Goal: Register for event/course

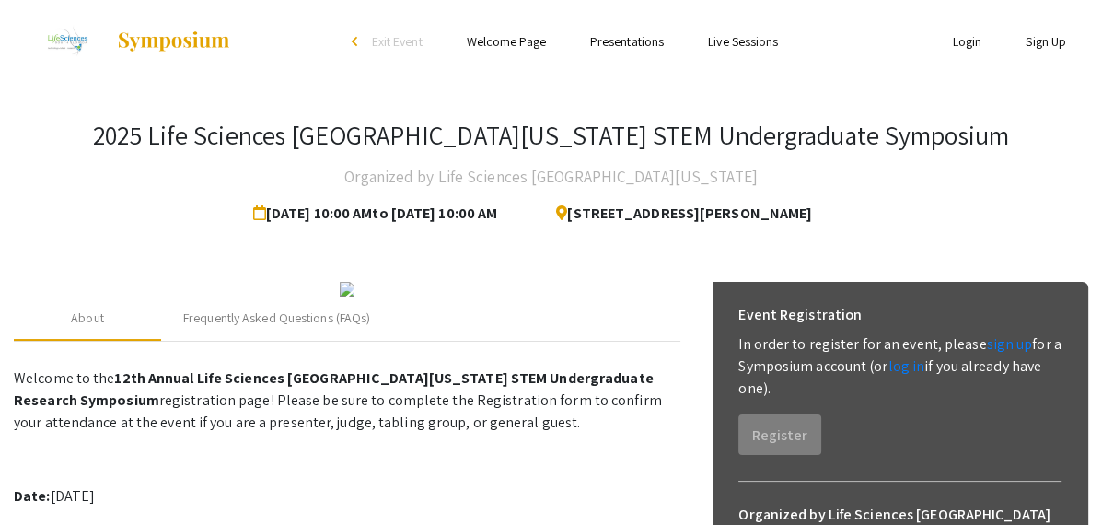
click at [972, 44] on link "Login" at bounding box center [967, 41] width 29 height 17
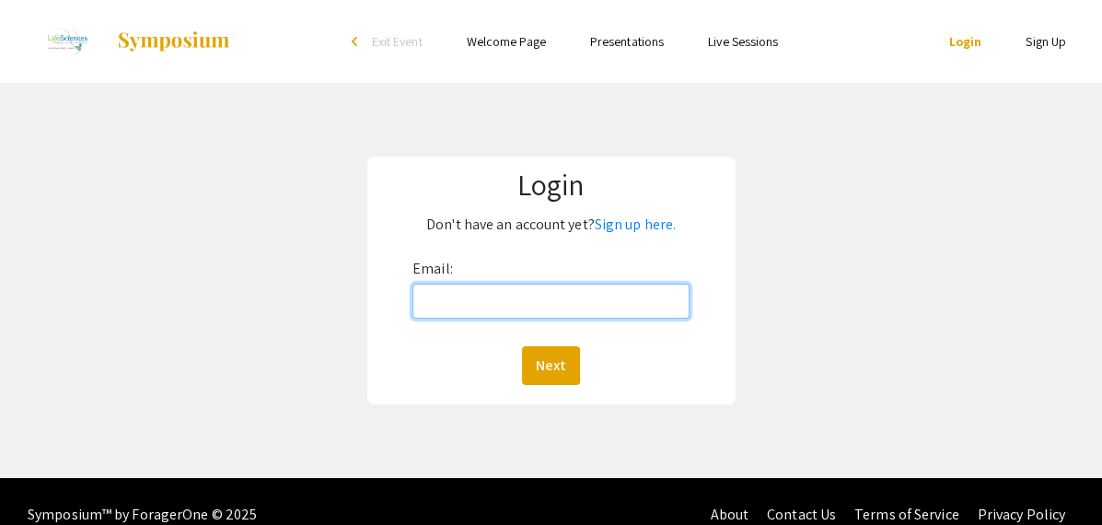
click at [562, 299] on input "Email:" at bounding box center [550, 301] width 277 height 35
type input "[EMAIL_ADDRESS][DOMAIN_NAME]"
click at [522, 346] on button "Next" at bounding box center [551, 365] width 58 height 39
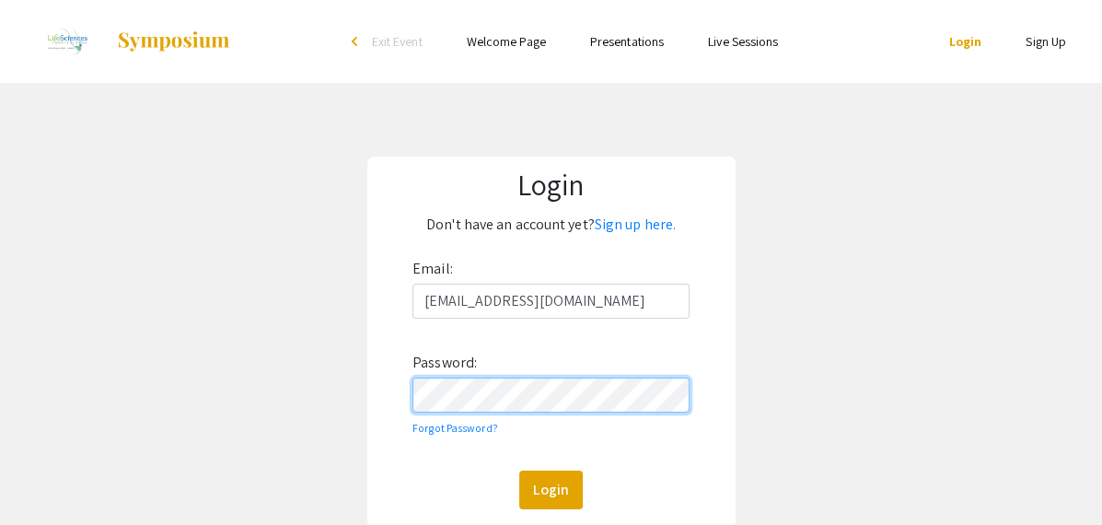
click at [519, 470] on button "Login" at bounding box center [551, 489] width 64 height 39
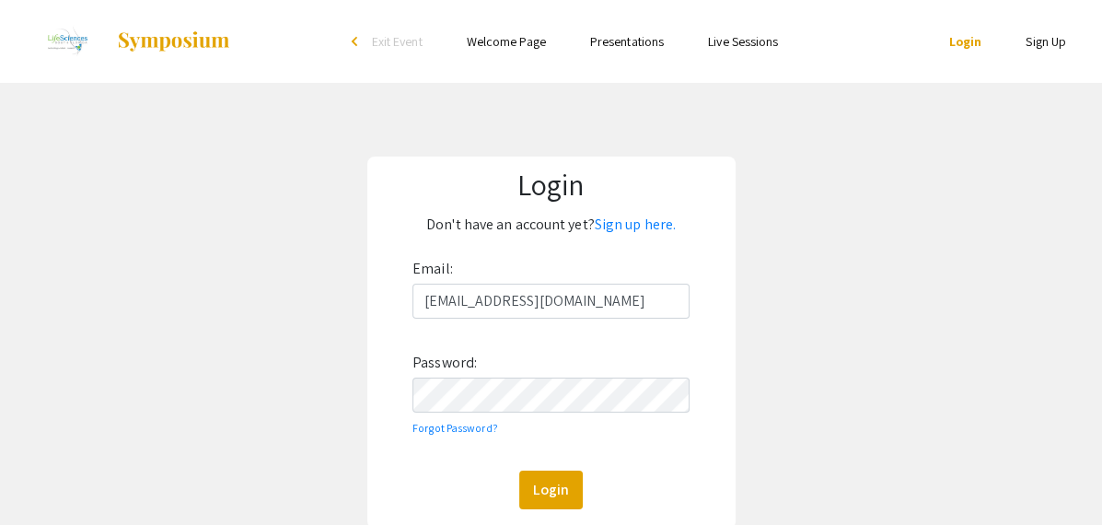
click at [1034, 42] on link "Sign Up" at bounding box center [1046, 41] width 41 height 17
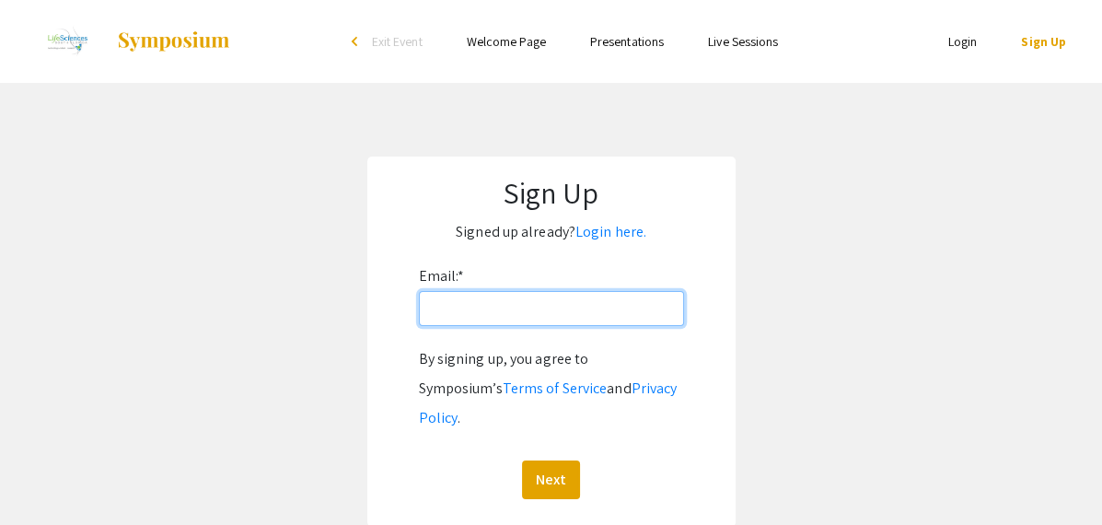
click at [443, 310] on input "Email: *" at bounding box center [551, 308] width 265 height 35
type input "[EMAIL_ADDRESS][DOMAIN_NAME]"
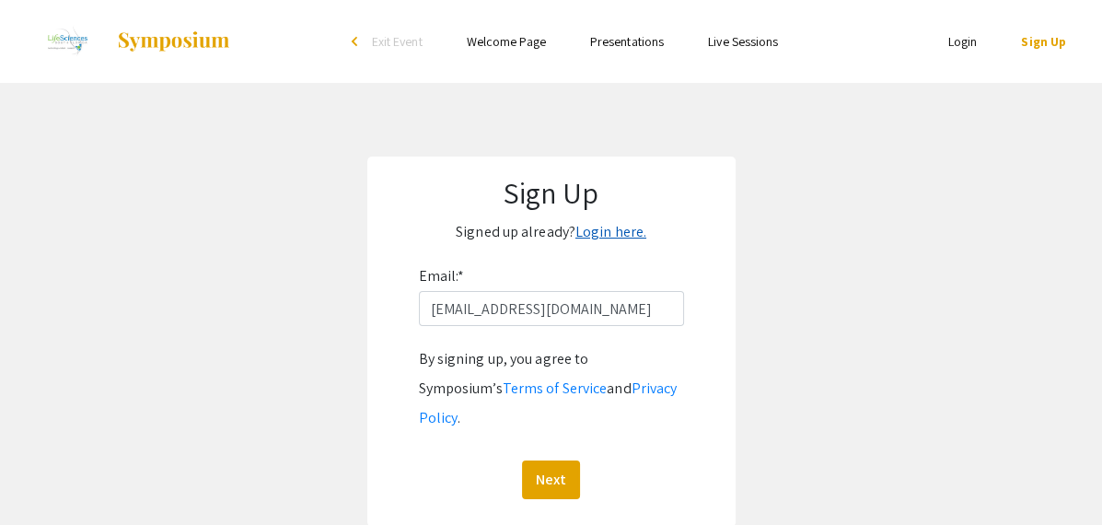
click at [595, 239] on link "Login here." at bounding box center [610, 231] width 71 height 19
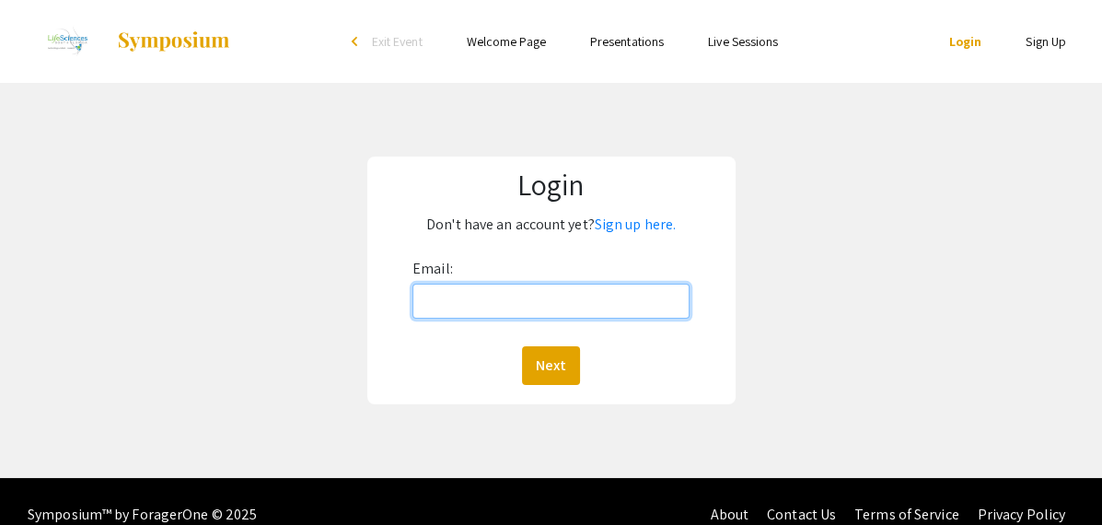
click at [447, 287] on input "Email:" at bounding box center [550, 301] width 277 height 35
type input "[EMAIL_ADDRESS][DOMAIN_NAME]"
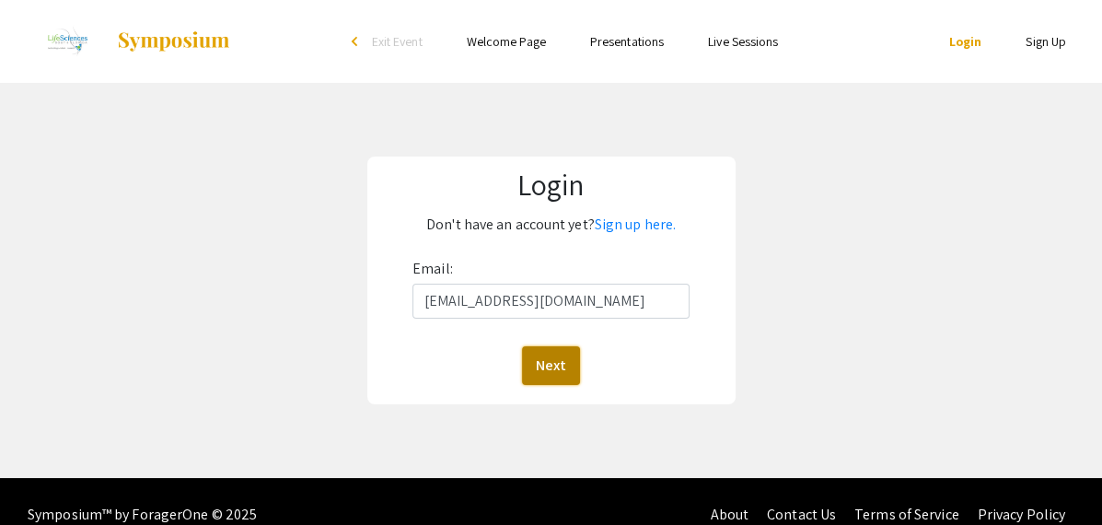
click at [558, 366] on button "Next" at bounding box center [551, 365] width 58 height 39
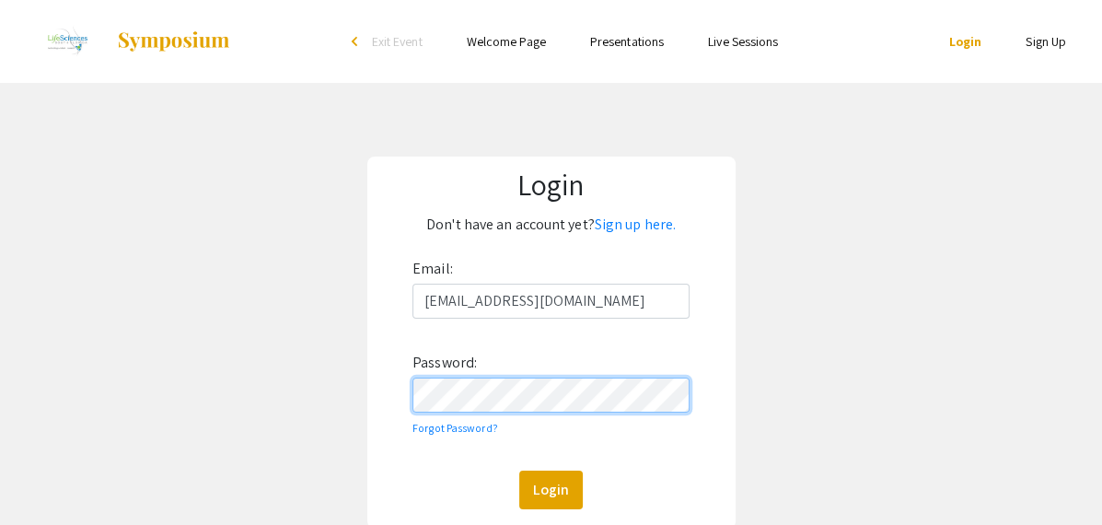
click at [519, 470] on button "Login" at bounding box center [551, 489] width 64 height 39
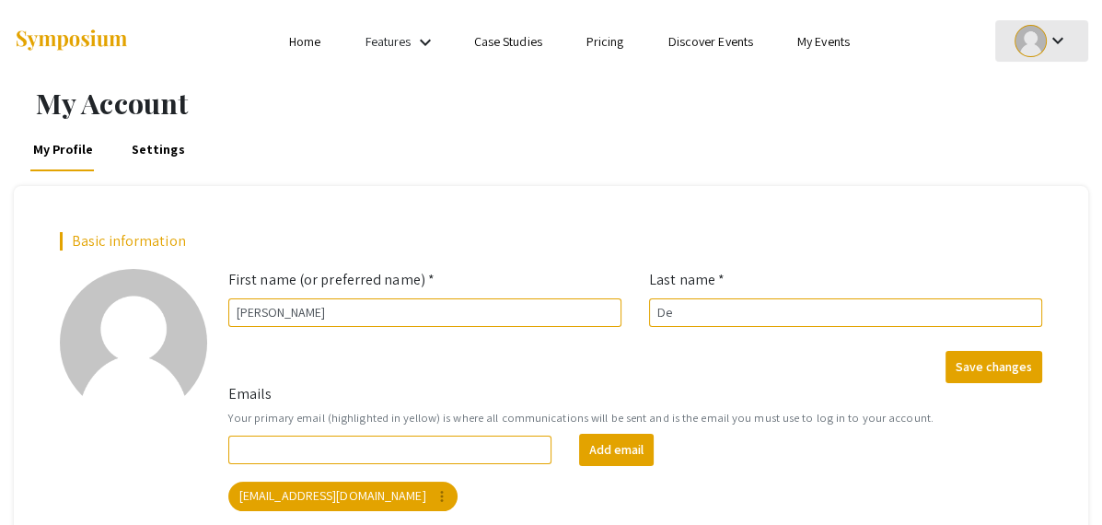
click at [1054, 39] on mat-icon "keyboard_arrow_down" at bounding box center [1058, 40] width 22 height 22
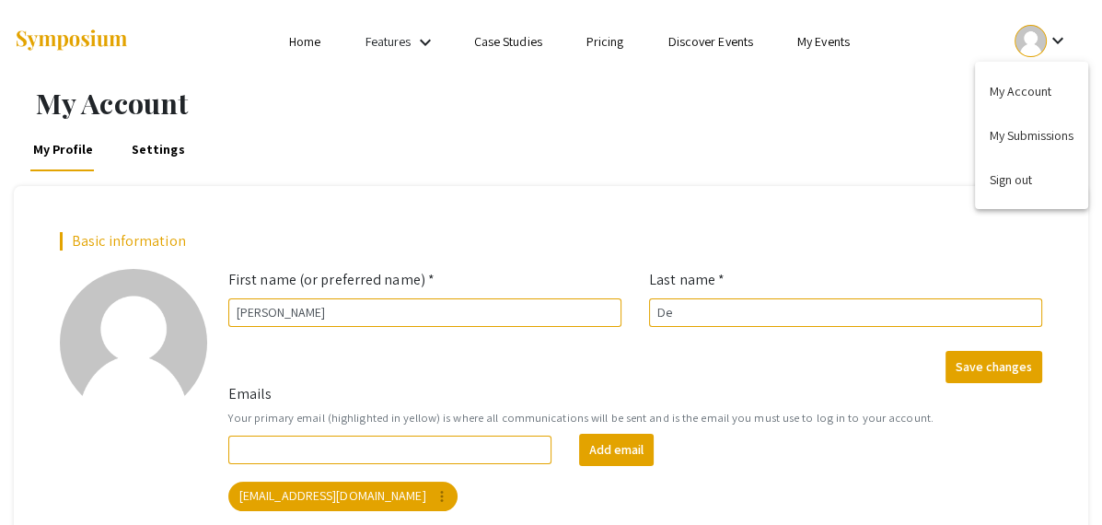
click at [801, 184] on div at bounding box center [551, 262] width 1102 height 525
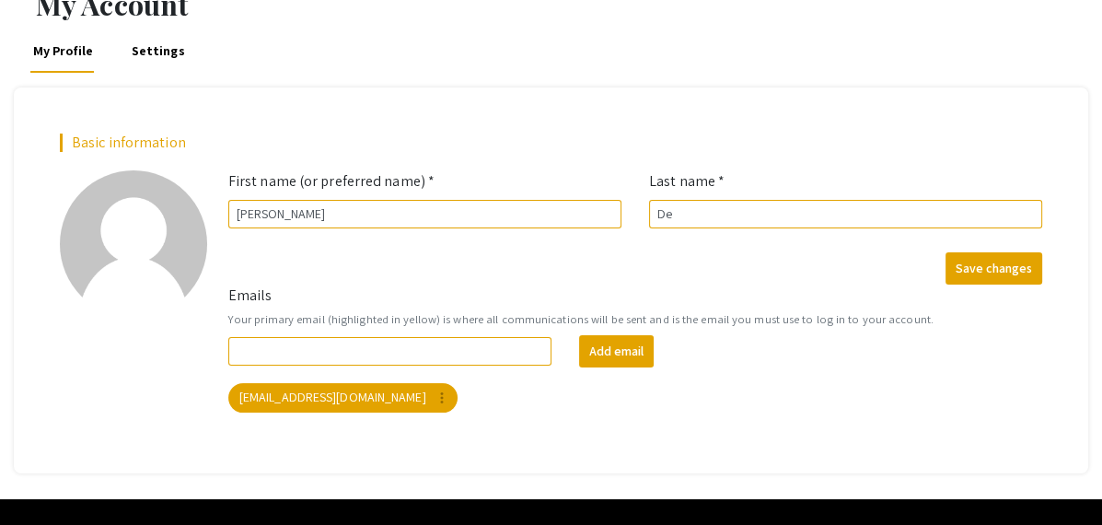
scroll to position [145, 0]
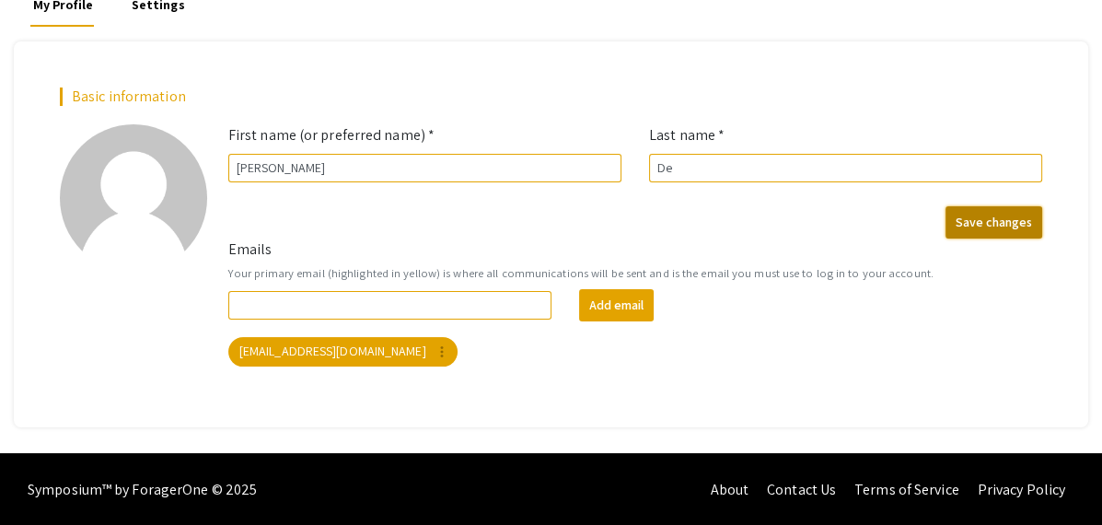
click at [981, 220] on button "Save changes" at bounding box center [994, 222] width 97 height 32
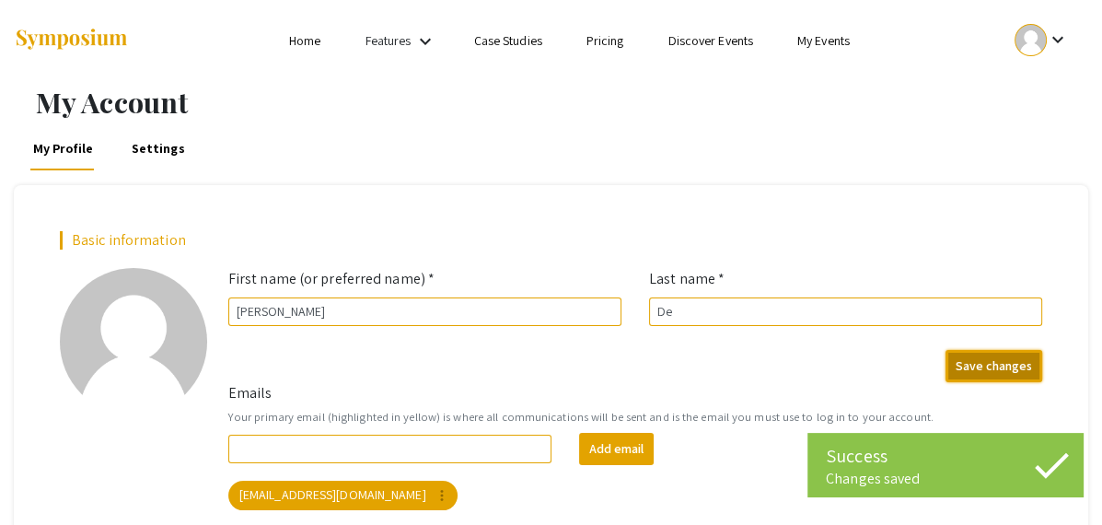
scroll to position [0, 0]
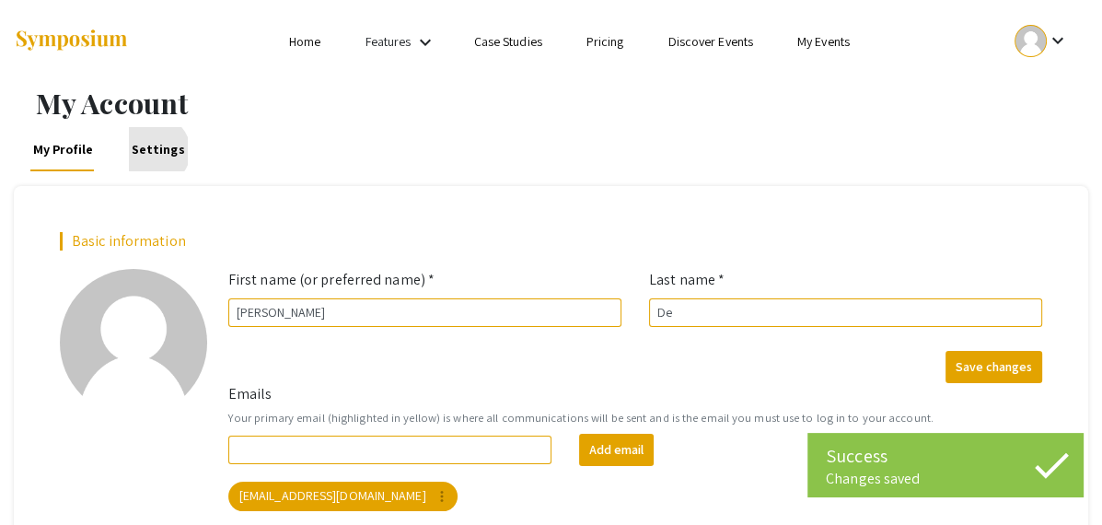
click at [153, 151] on link "Settings" at bounding box center [158, 149] width 59 height 44
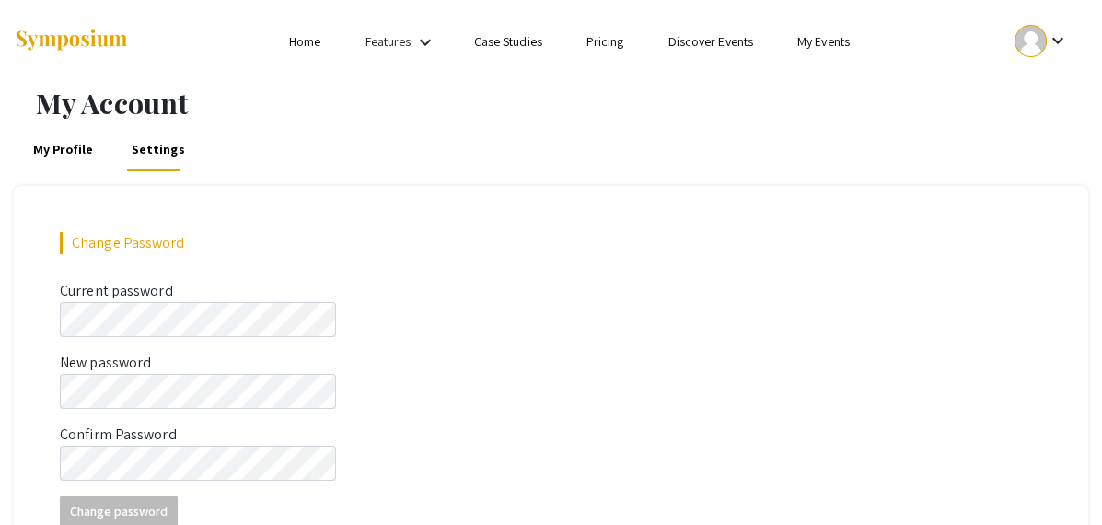
click at [804, 43] on link "My Events" at bounding box center [823, 41] width 52 height 17
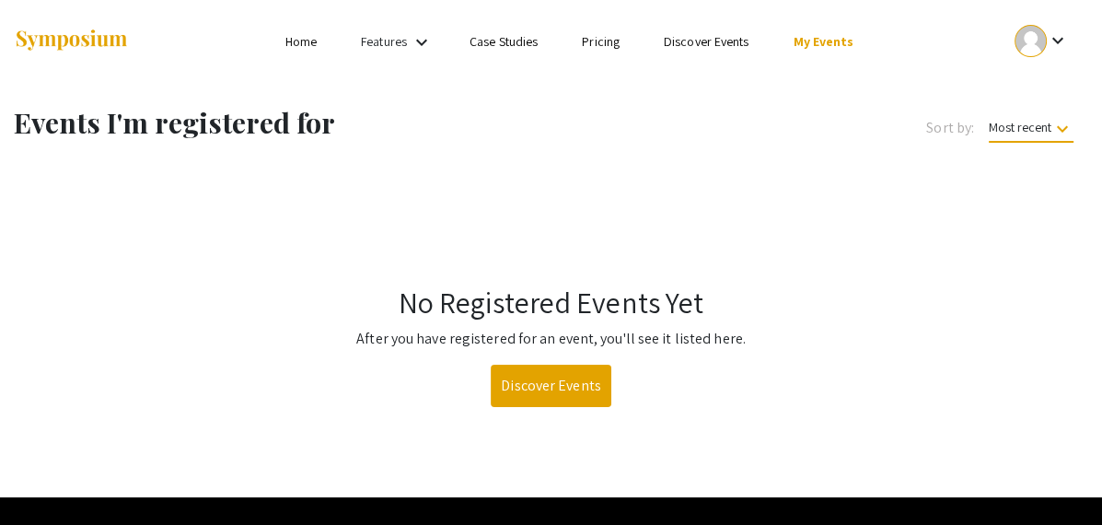
click at [402, 47] on link "Features" at bounding box center [384, 41] width 46 height 17
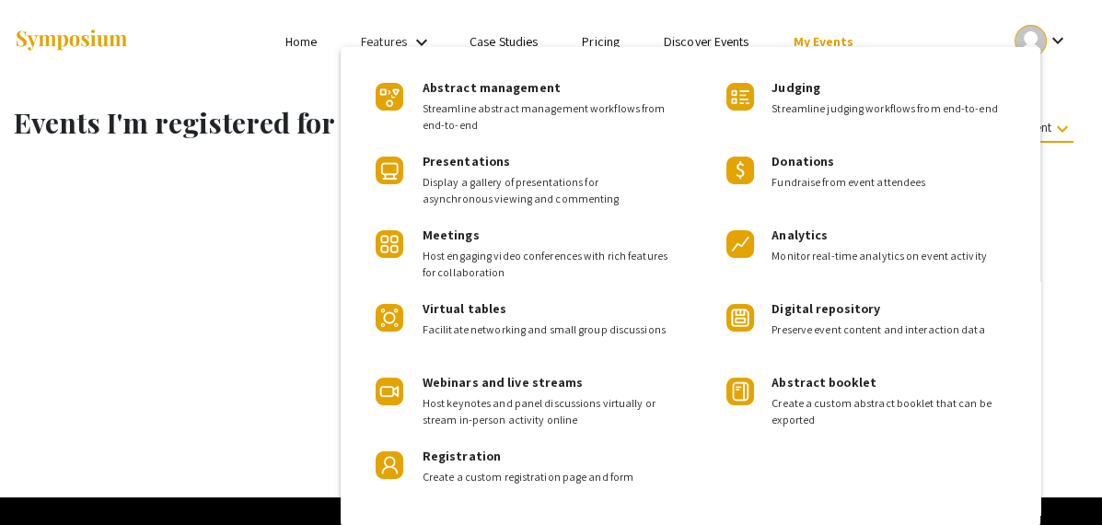
click at [292, 319] on div at bounding box center [551, 262] width 1102 height 525
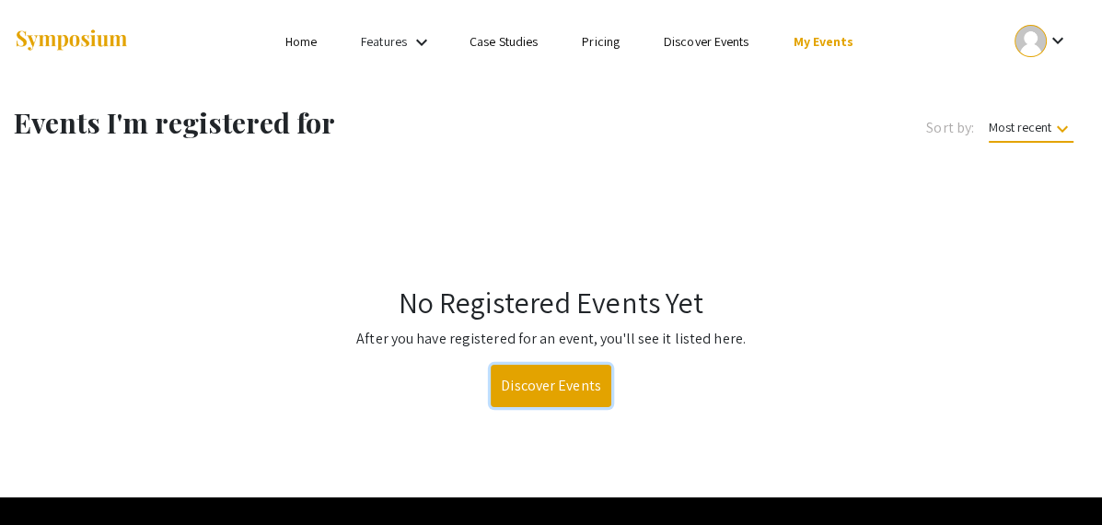
click at [505, 385] on link "Discover Events" at bounding box center [551, 386] width 121 height 42
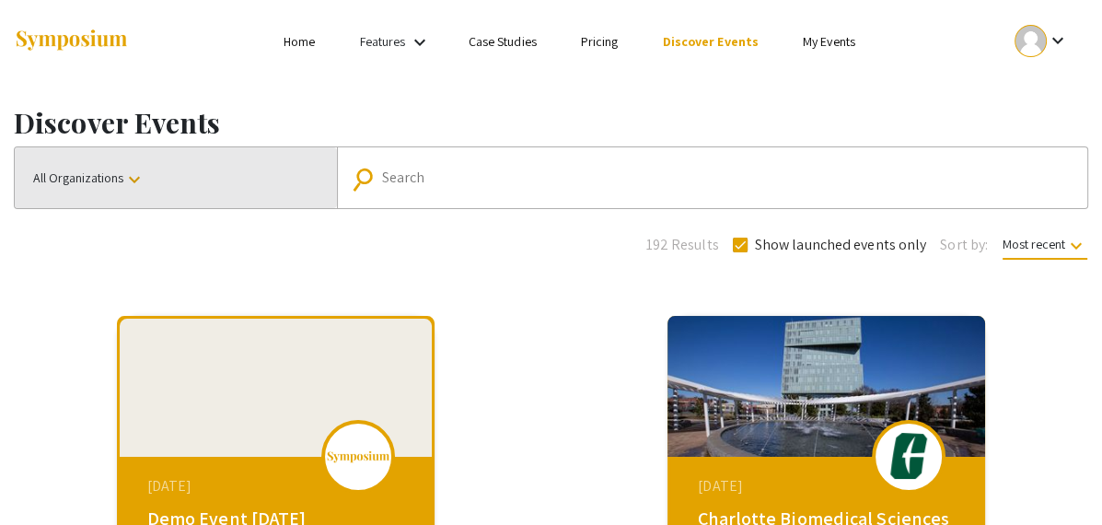
click at [138, 202] on button "All Organizations keyboard_arrow_down" at bounding box center [176, 177] width 322 height 61
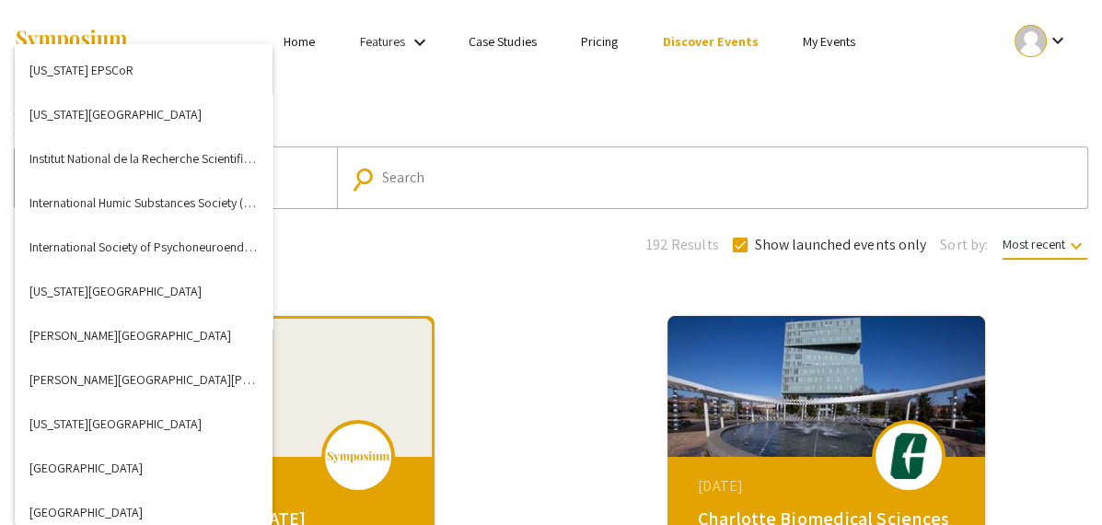
scroll to position [2943, 0]
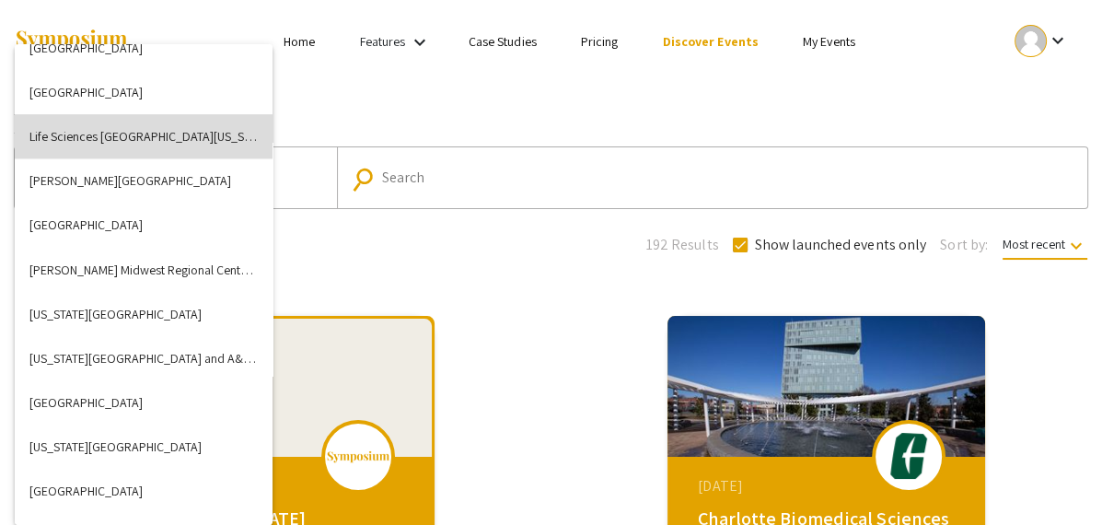
click at [155, 127] on button "Life Sciences [GEOGRAPHIC_DATA][US_STATE] (LSSF)" at bounding box center [144, 136] width 258 height 44
checkbox input "false"
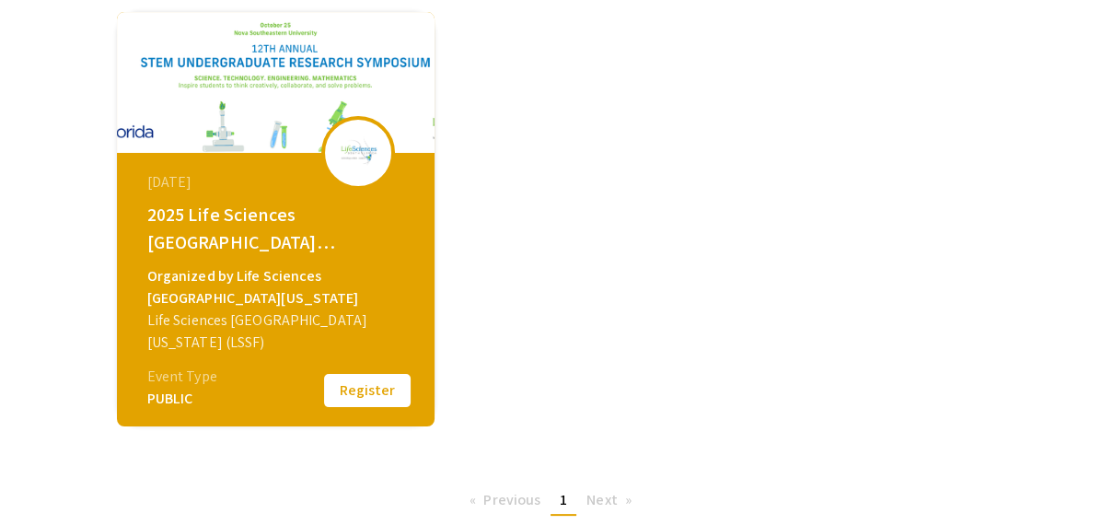
scroll to position [307, 0]
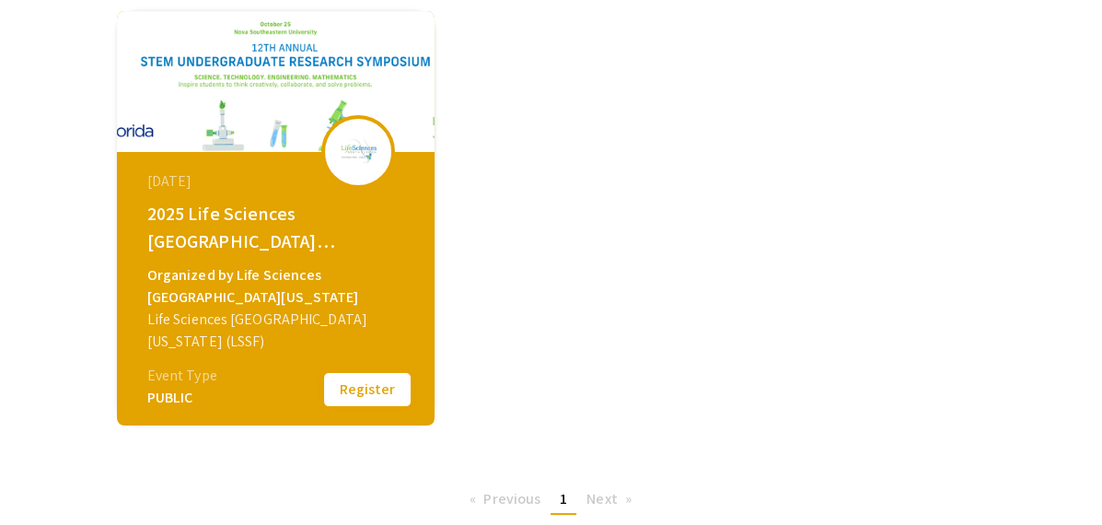
click at [321, 401] on button "Register" at bounding box center [367, 389] width 92 height 39
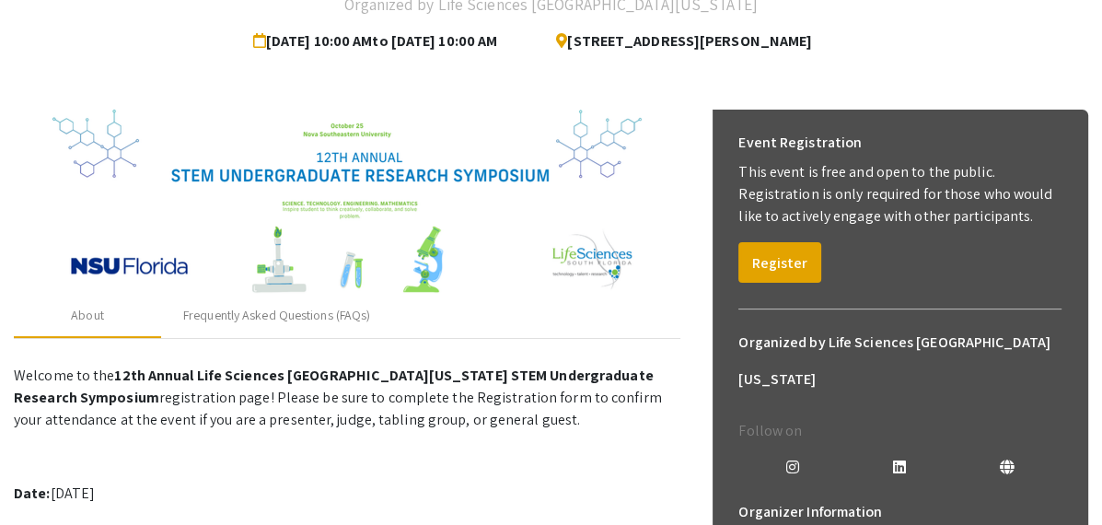
scroll to position [173, 0]
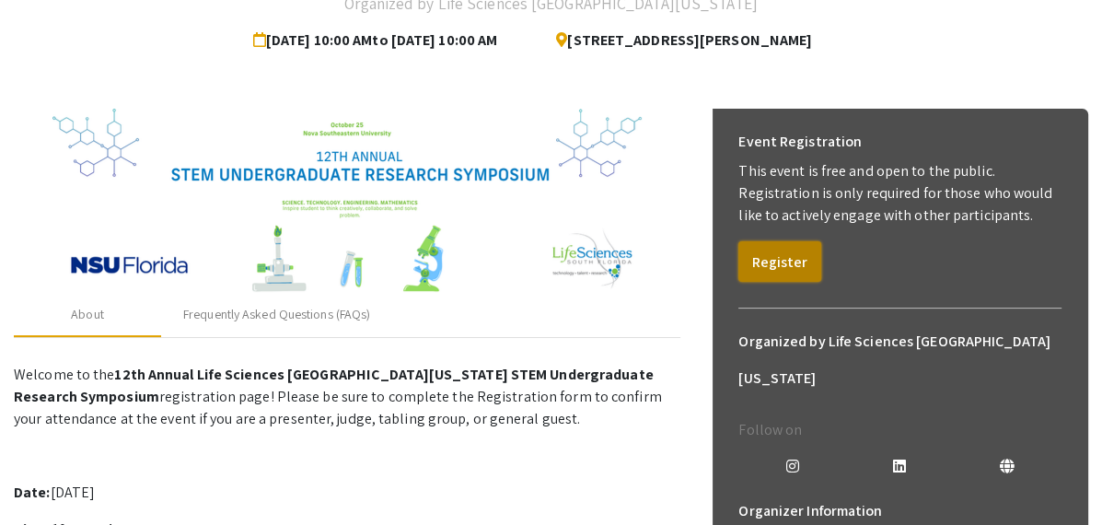
click at [751, 262] on button "Register" at bounding box center [779, 261] width 83 height 41
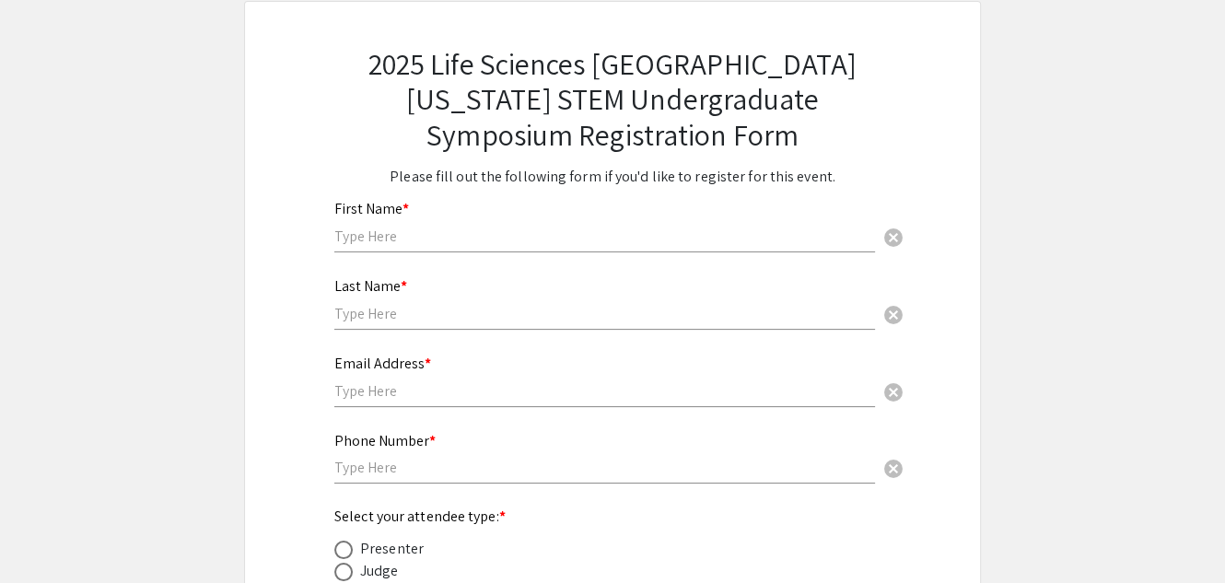
scroll to position [97, 0]
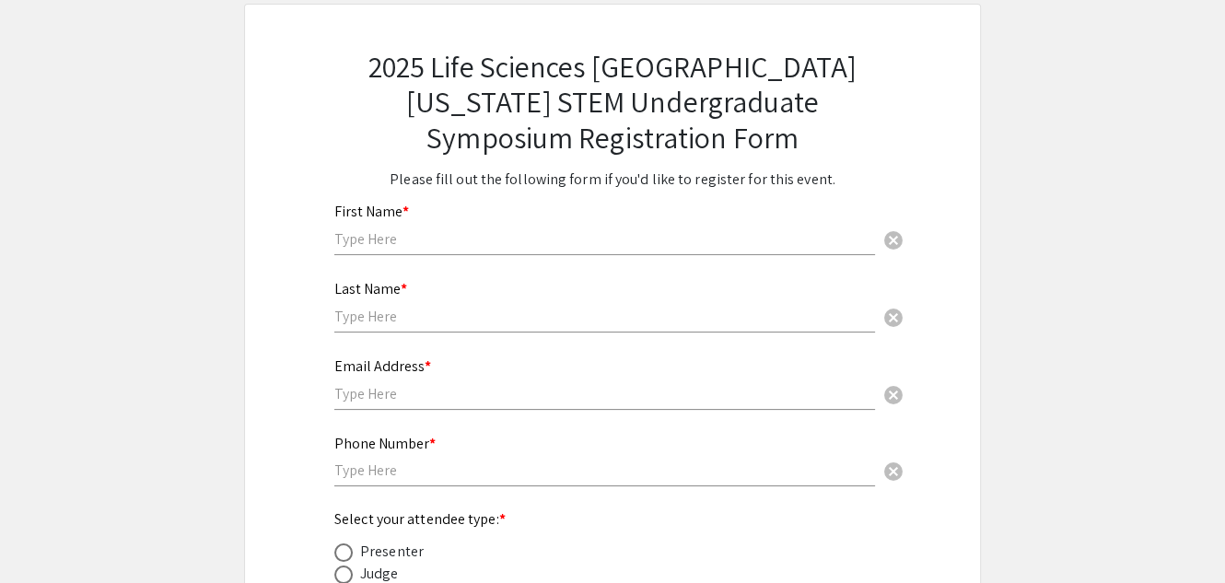
click at [612, 226] on div "First Name * cancel" at bounding box center [604, 220] width 540 height 70
type input "[PERSON_NAME]"
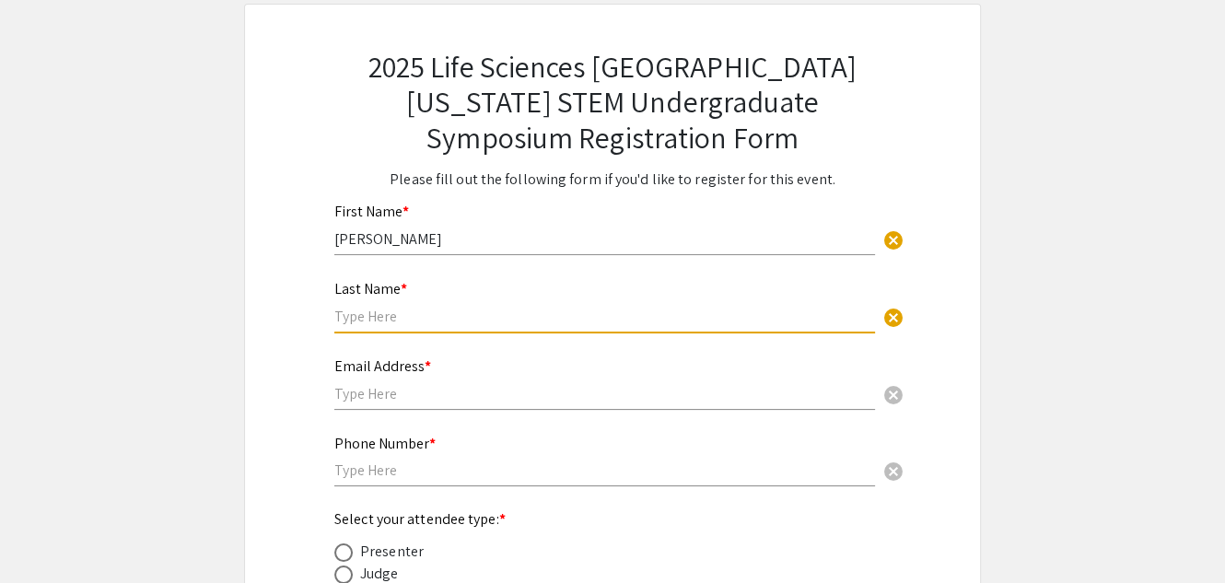
type input "S"
type input "De"
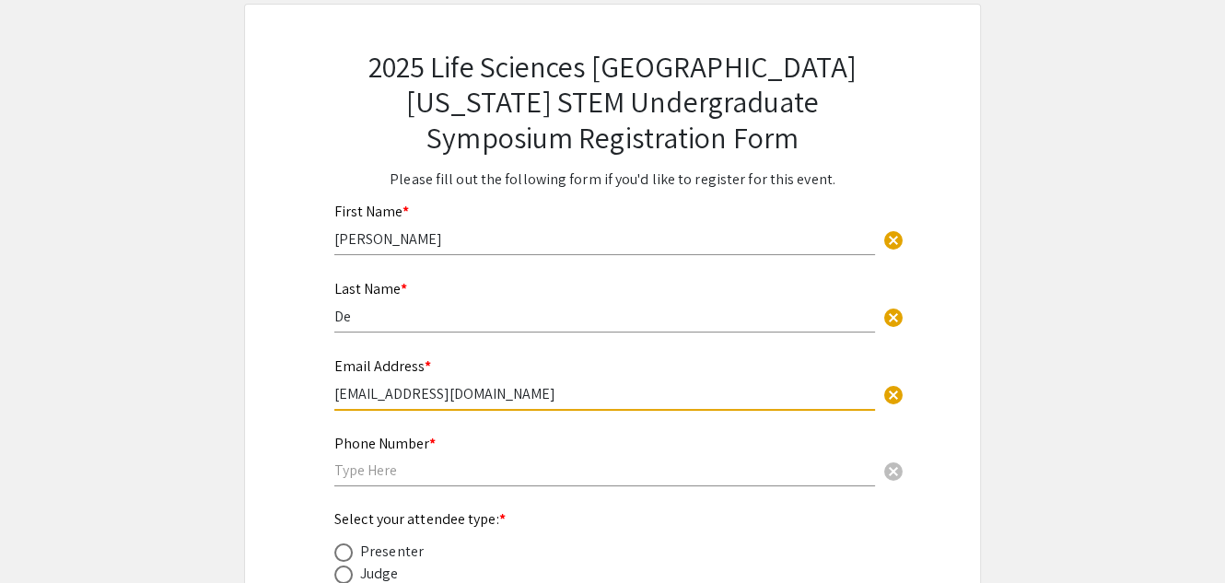
type input "[EMAIL_ADDRESS][DOMAIN_NAME]"
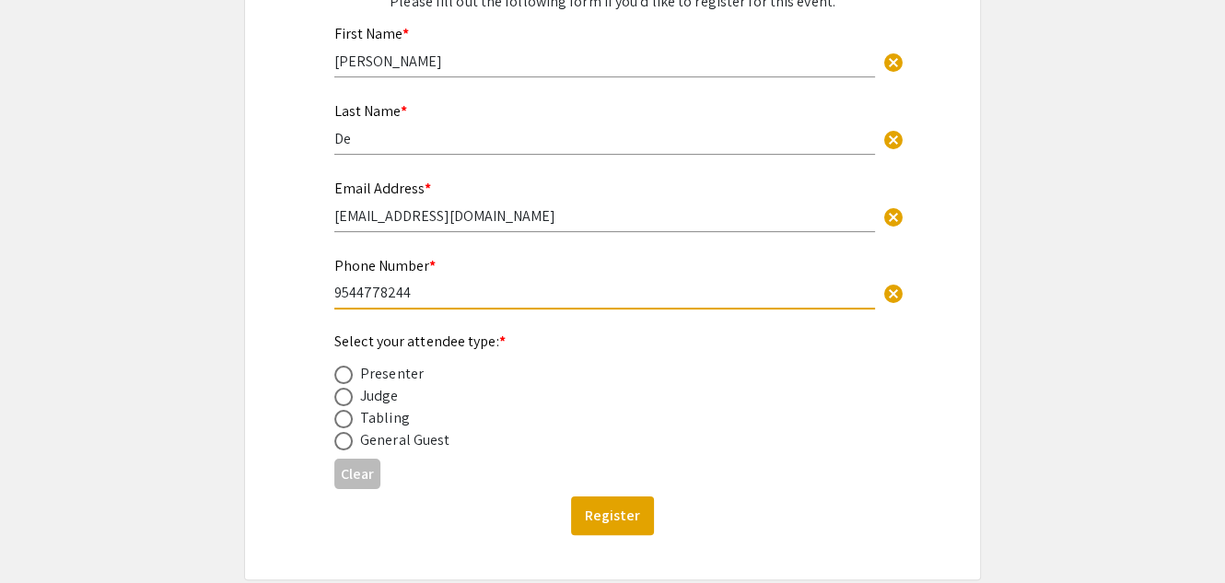
scroll to position [286, 0]
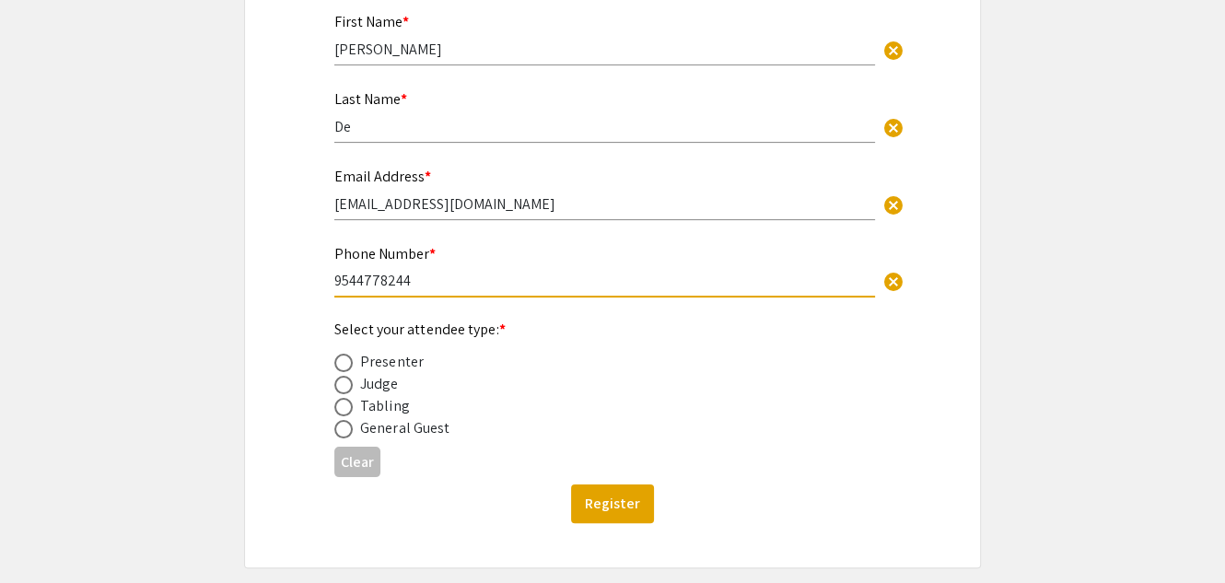
type input "9544778244"
click at [343, 372] on span at bounding box center [343, 363] width 18 height 18
click at [343, 372] on input "radio" at bounding box center [343, 363] width 18 height 18
radio input "true"
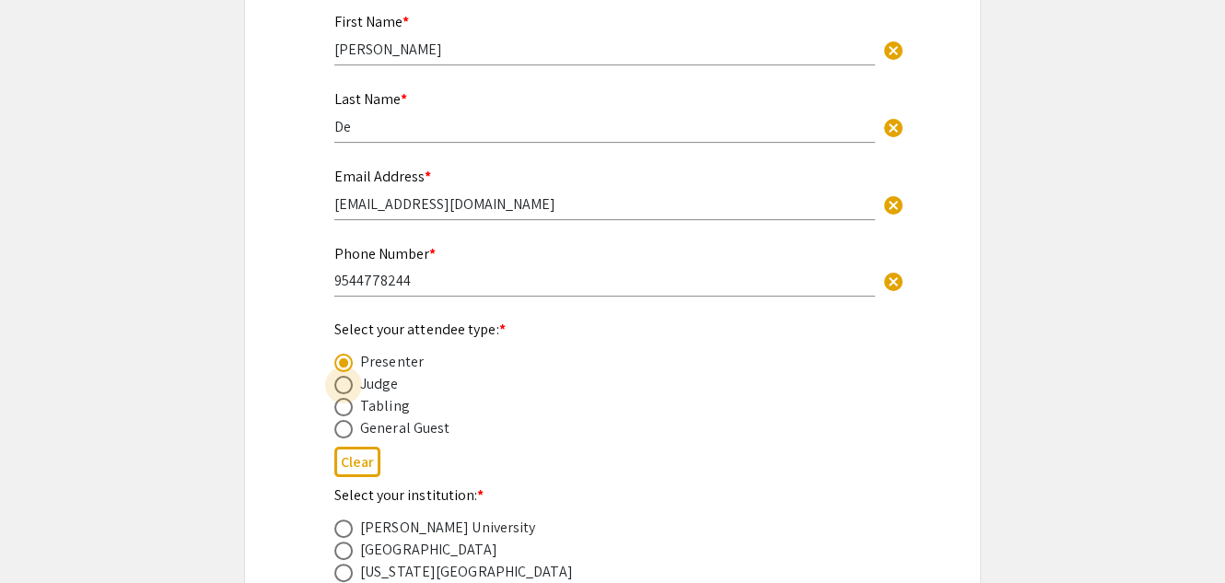
click at [343, 389] on span at bounding box center [343, 385] width 18 height 18
click at [343, 389] on input "radio" at bounding box center [343, 385] width 18 height 18
radio input "true"
click at [343, 365] on span at bounding box center [343, 363] width 18 height 18
click at [343, 365] on input "radio" at bounding box center [343, 363] width 18 height 18
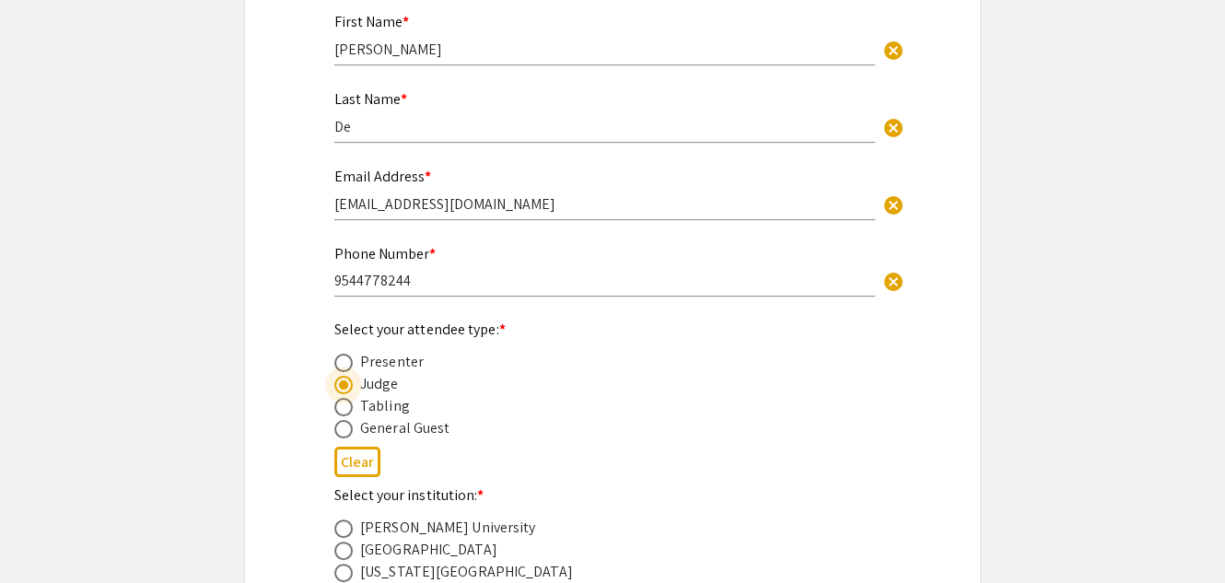
radio input "true"
click at [341, 410] on span at bounding box center [343, 407] width 18 height 18
click at [341, 410] on input "radio" at bounding box center [343, 407] width 18 height 18
radio input "true"
click at [341, 432] on span at bounding box center [343, 429] width 18 height 18
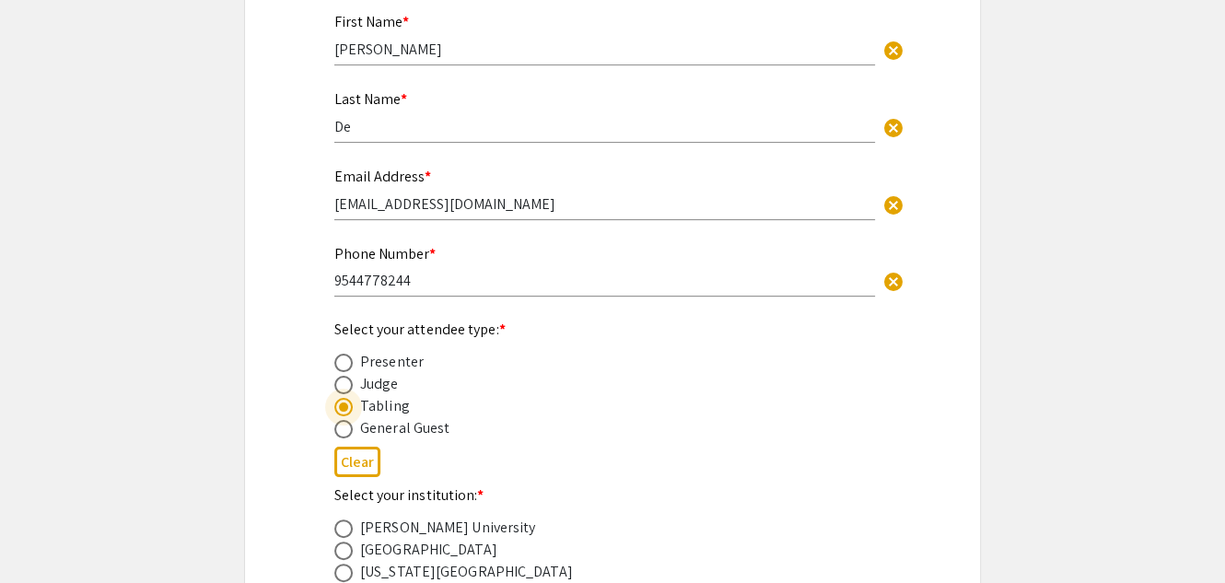
click at [341, 432] on input "radio" at bounding box center [343, 429] width 18 height 18
radio input "true"
click at [343, 411] on span at bounding box center [343, 407] width 18 height 18
click at [343, 411] on input "radio" at bounding box center [343, 407] width 18 height 18
radio input "true"
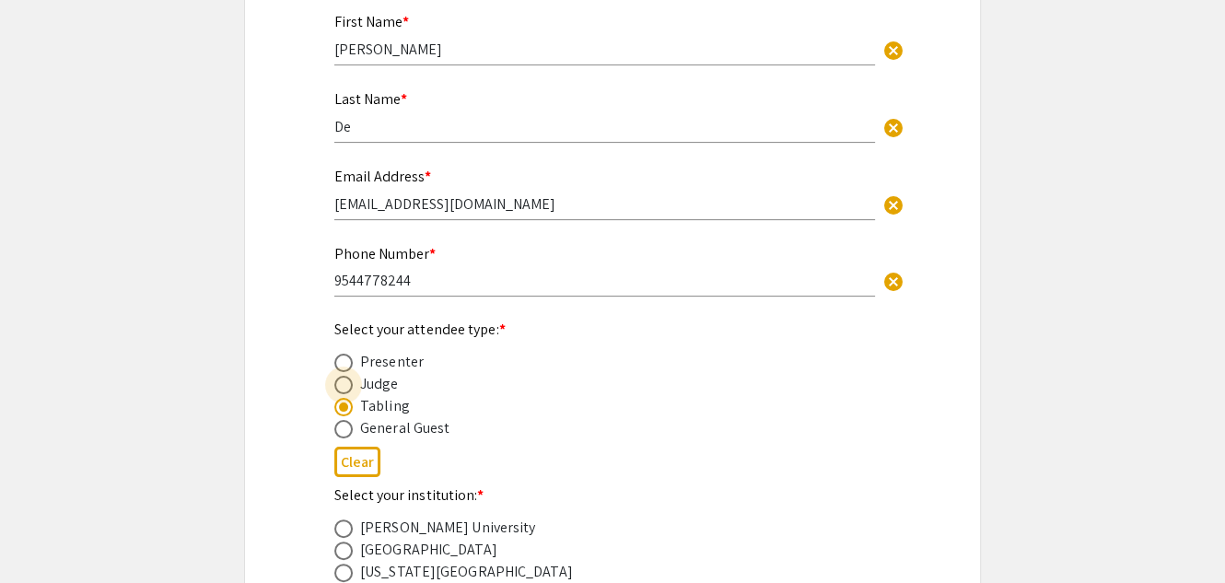
click at [343, 386] on span at bounding box center [343, 385] width 18 height 18
click at [343, 386] on input "radio" at bounding box center [343, 385] width 18 height 18
click at [360, 462] on button "Clear" at bounding box center [357, 462] width 46 height 30
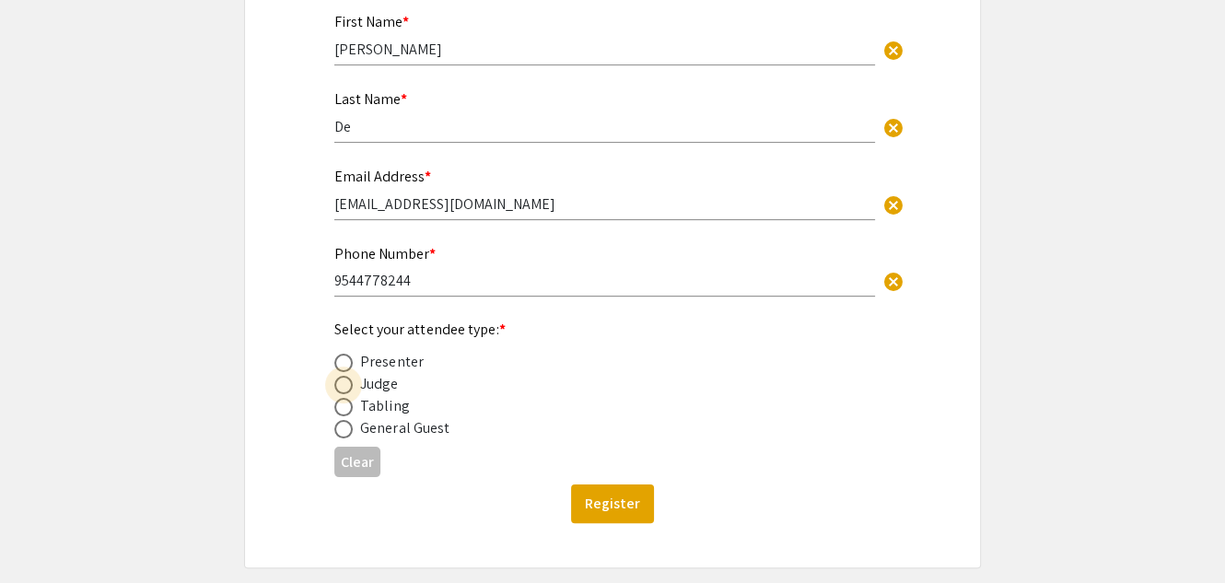
click at [340, 389] on span at bounding box center [343, 385] width 18 height 18
click at [340, 389] on input "radio" at bounding box center [343, 385] width 18 height 18
radio input "true"
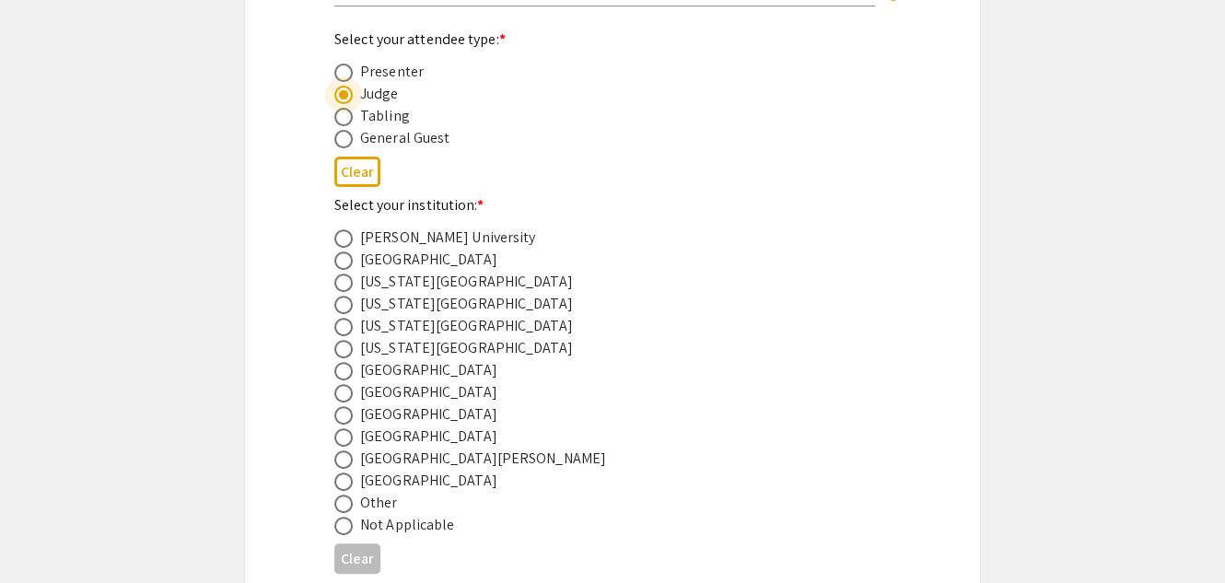
scroll to position [603, 0]
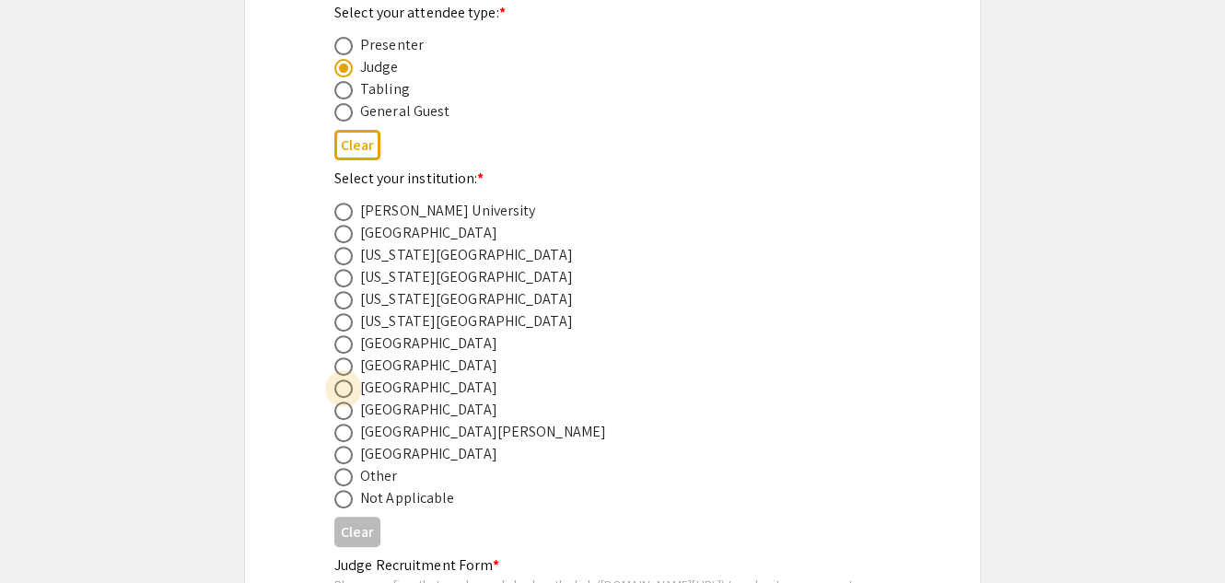
click at [341, 391] on span at bounding box center [343, 388] width 18 height 18
click at [341, 391] on input "radio" at bounding box center [343, 388] width 18 height 18
radio input "true"
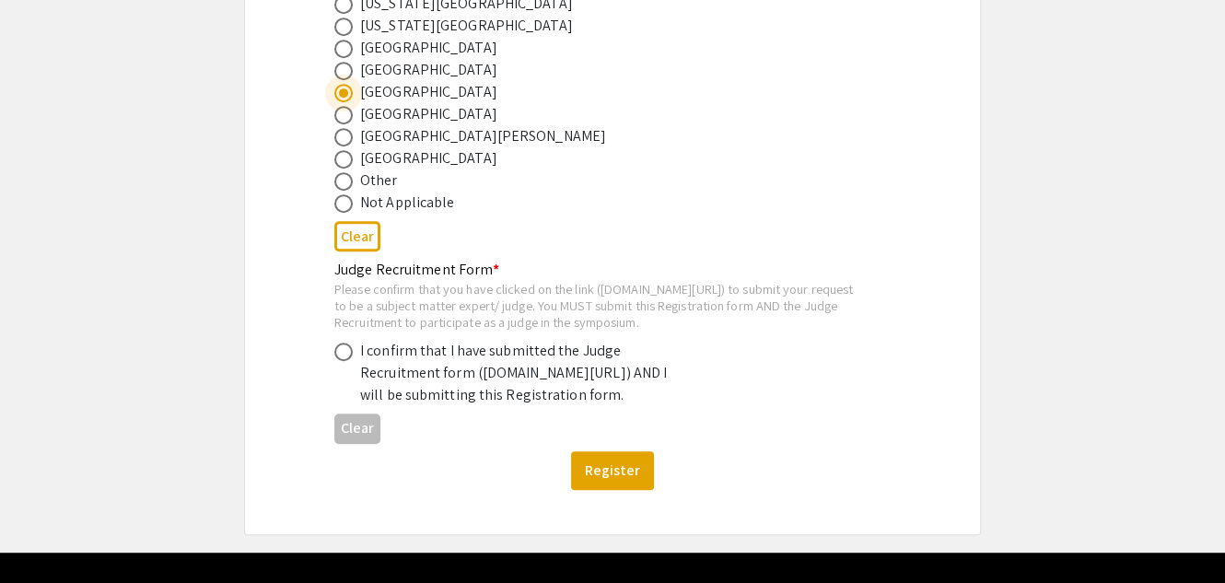
scroll to position [900, 0]
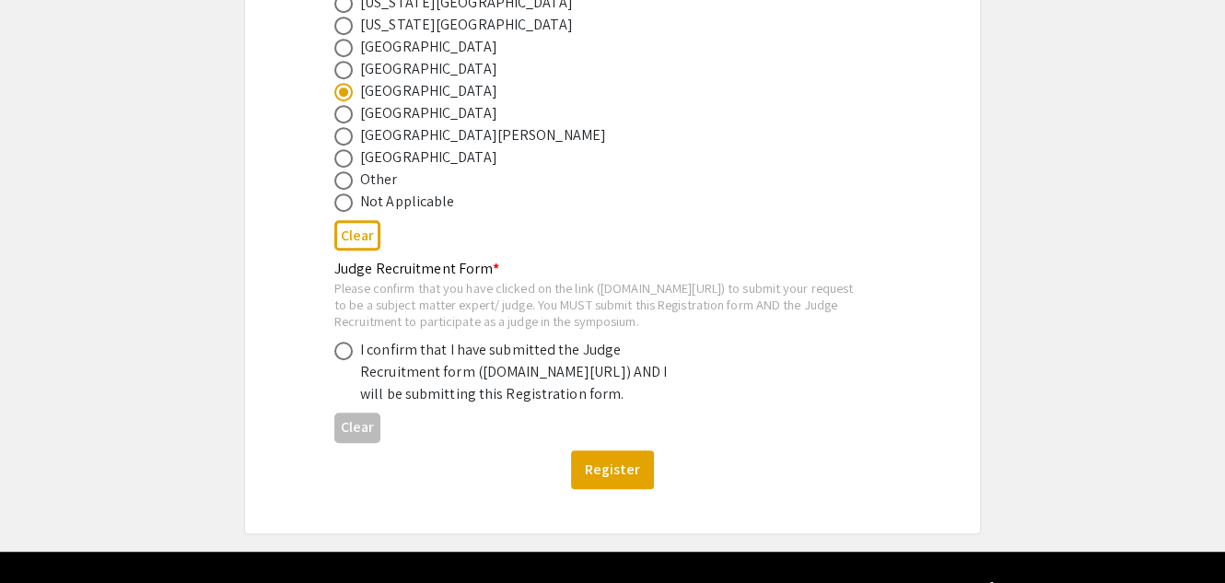
drag, startPoint x: 365, startPoint y: 410, endPoint x: 674, endPoint y: 426, distance: 309.8
click at [674, 405] on div "I confirm that I have submitted the Judge Recruitment form ([DOMAIN_NAME][URL])…" at bounding box center [521, 372] width 322 height 66
copy div "[DOMAIN_NAME][URL]"
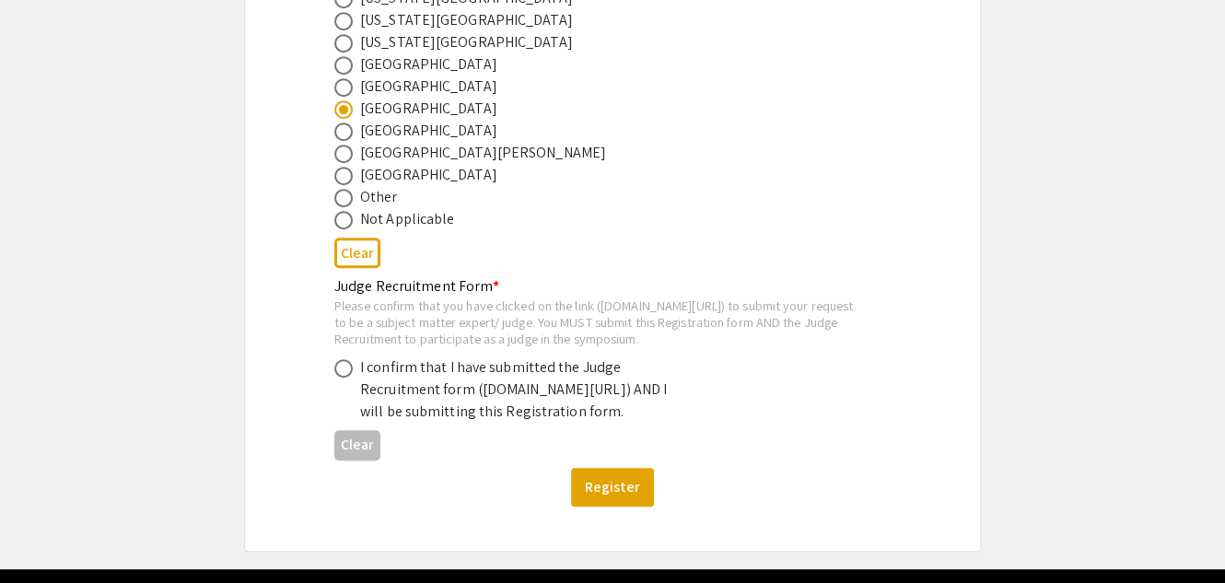
scroll to position [919, 0]
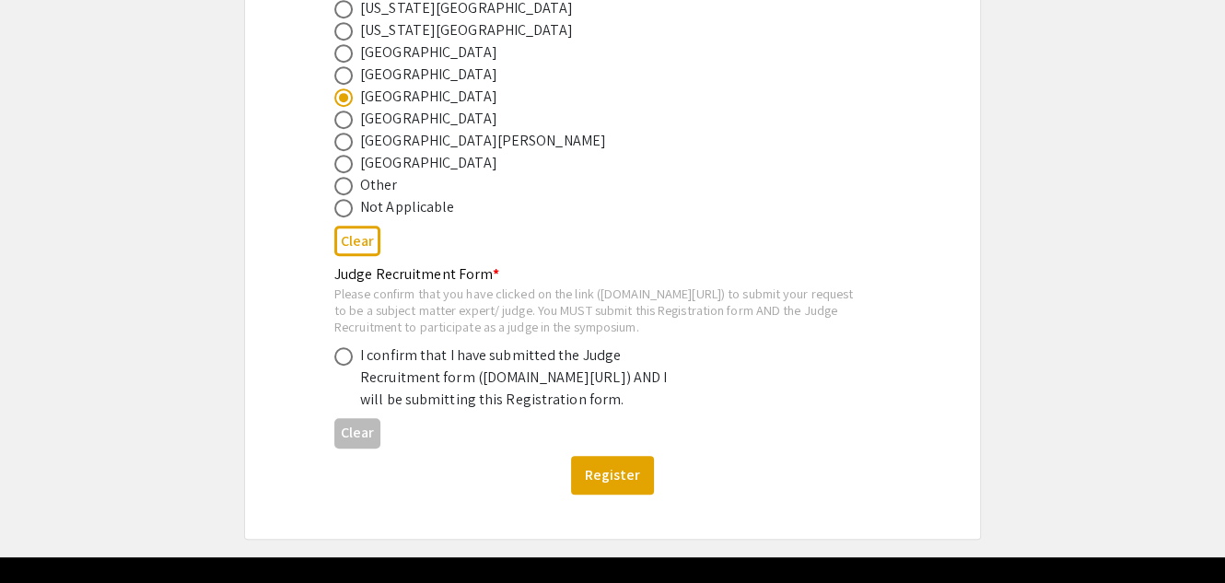
scroll to position [1002, 0]
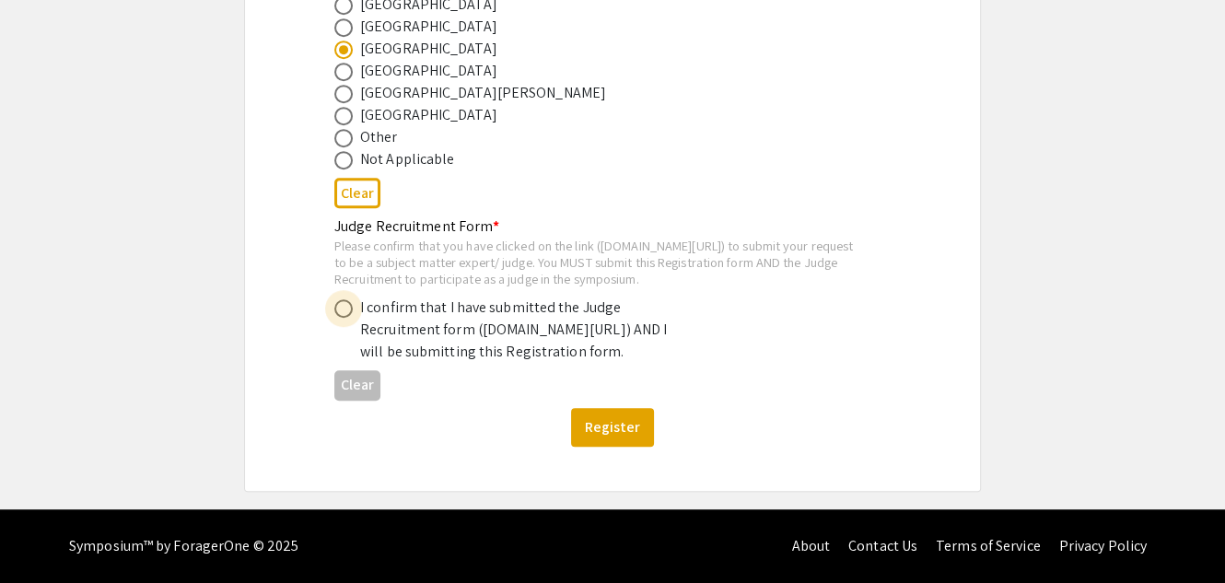
click at [340, 299] on span at bounding box center [343, 308] width 18 height 18
click at [340, 299] on input "radio" at bounding box center [343, 308] width 18 height 18
radio input "true"
click at [594, 435] on button "Register" at bounding box center [612, 427] width 83 height 39
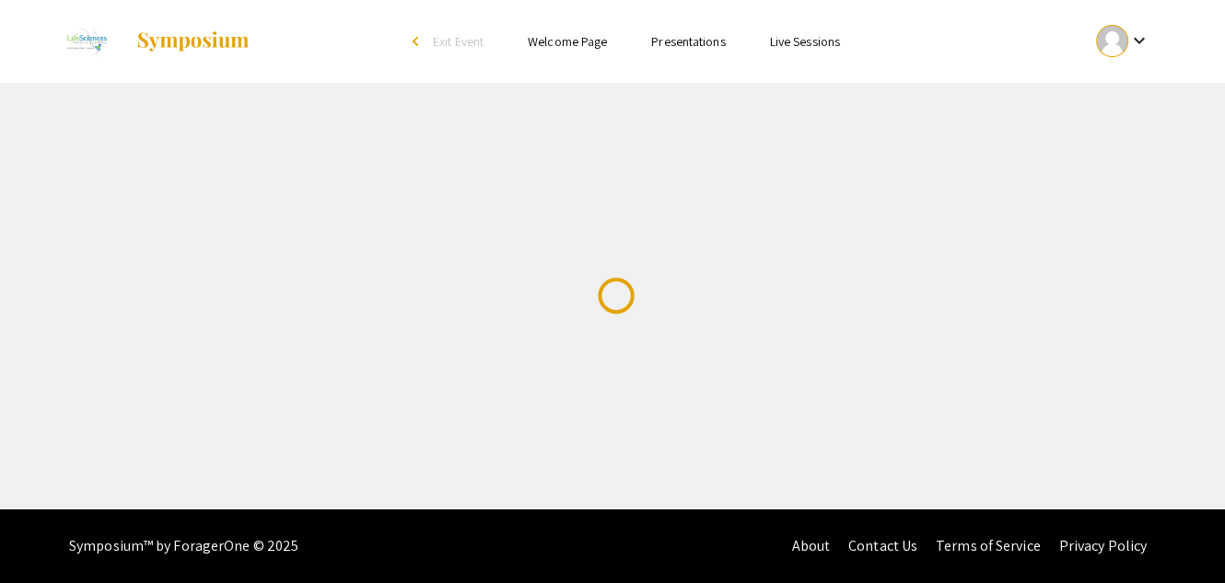
scroll to position [0, 0]
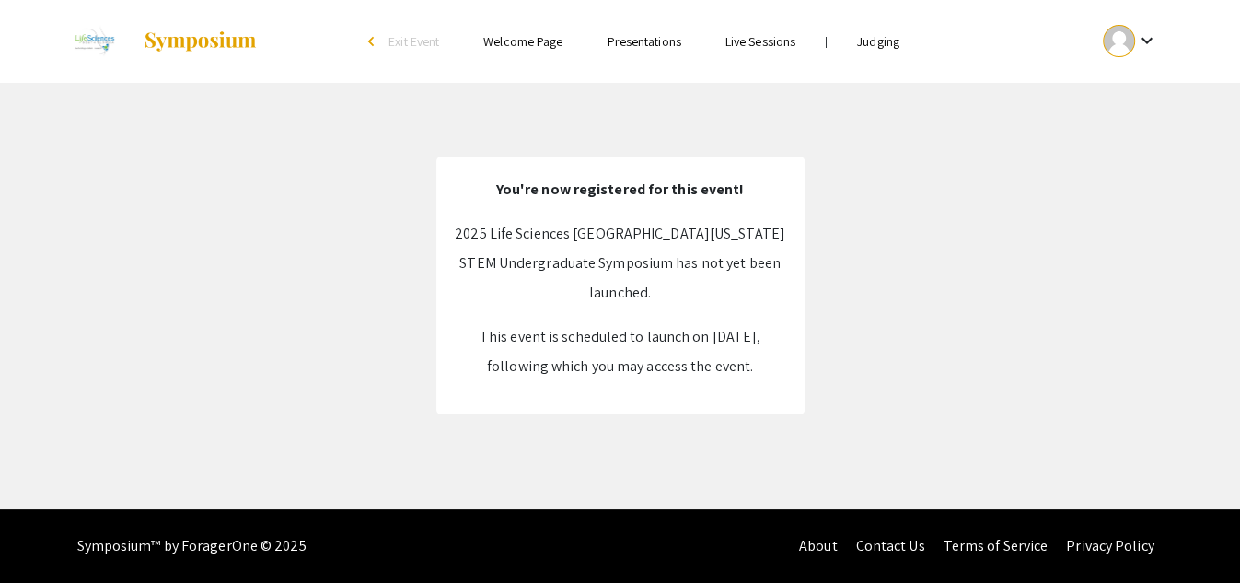
click at [879, 42] on link "Judging" at bounding box center [878, 41] width 42 height 17
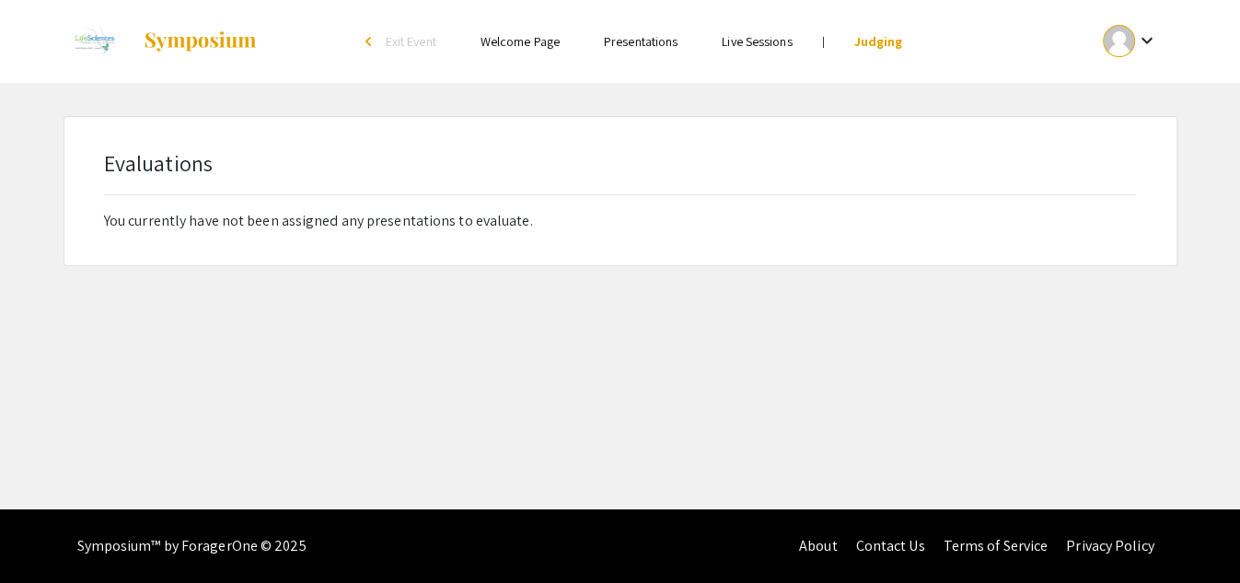
click at [632, 51] on li "Presentations" at bounding box center [641, 41] width 118 height 22
click at [628, 47] on link "Presentations" at bounding box center [641, 41] width 74 height 17
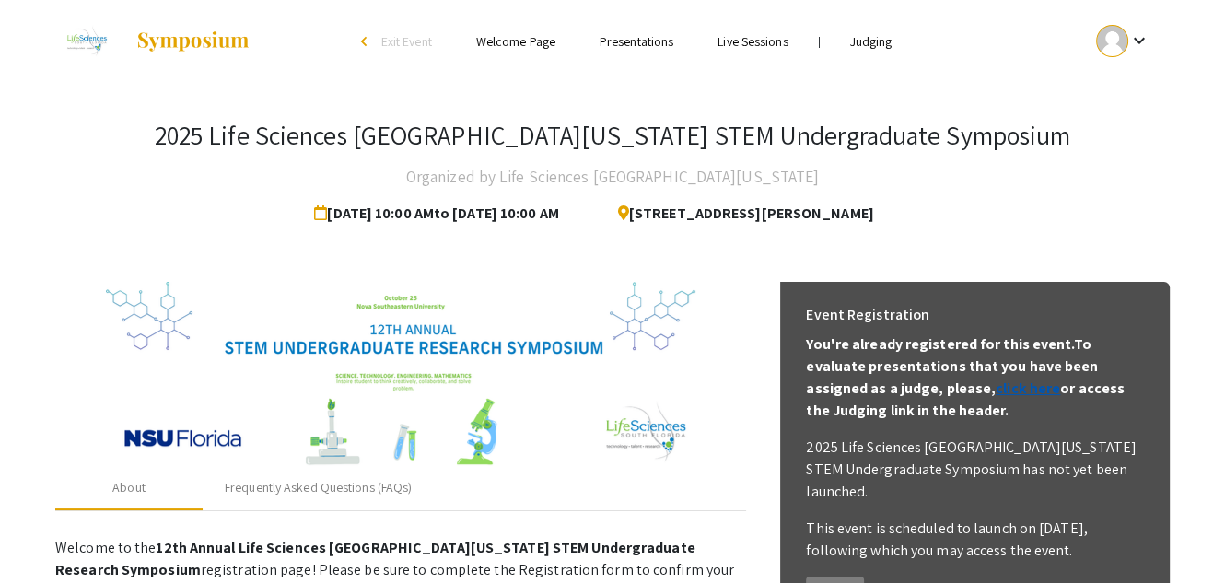
click at [995, 395] on link "click here" at bounding box center [1027, 387] width 64 height 19
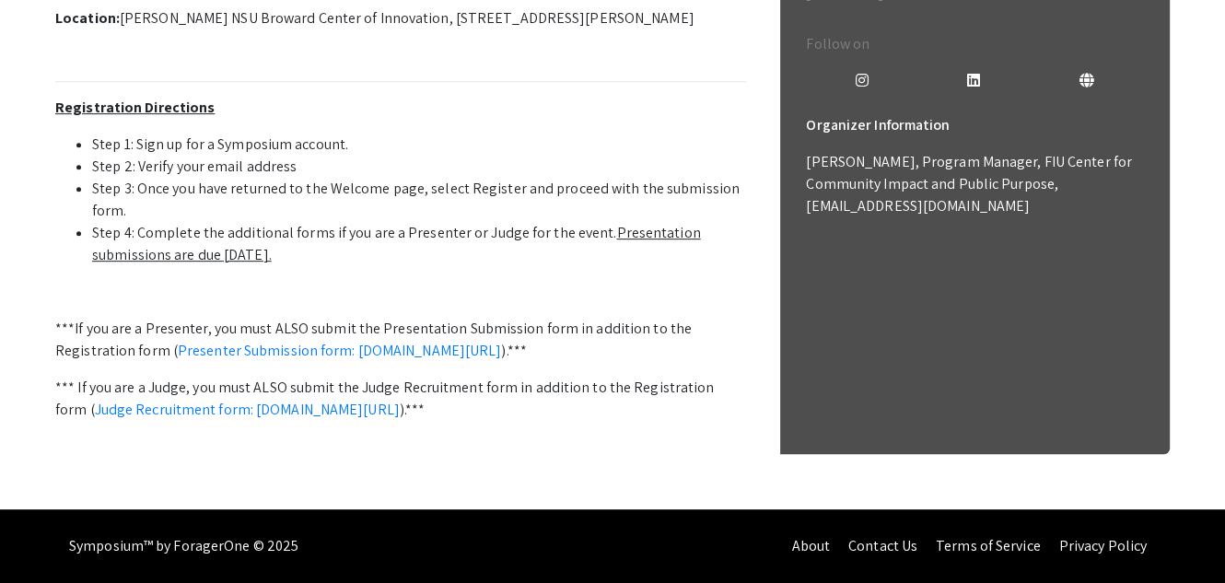
scroll to position [741, 0]
click at [400, 400] on link "Judge Recruitment form: [DOMAIN_NAME][URL]" at bounding box center [247, 409] width 305 height 19
click at [319, 341] on link "Presenter Submission form: [DOMAIN_NAME][URL]" at bounding box center [340, 350] width 324 height 19
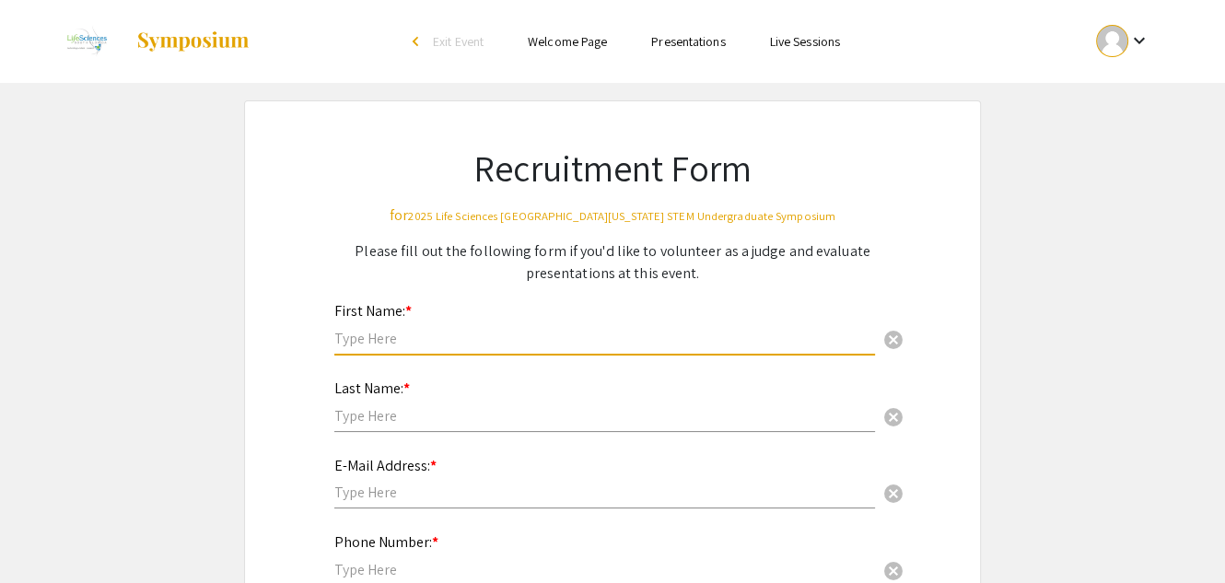
click at [424, 339] on input "text" at bounding box center [604, 338] width 540 height 19
type input "[PERSON_NAME]"
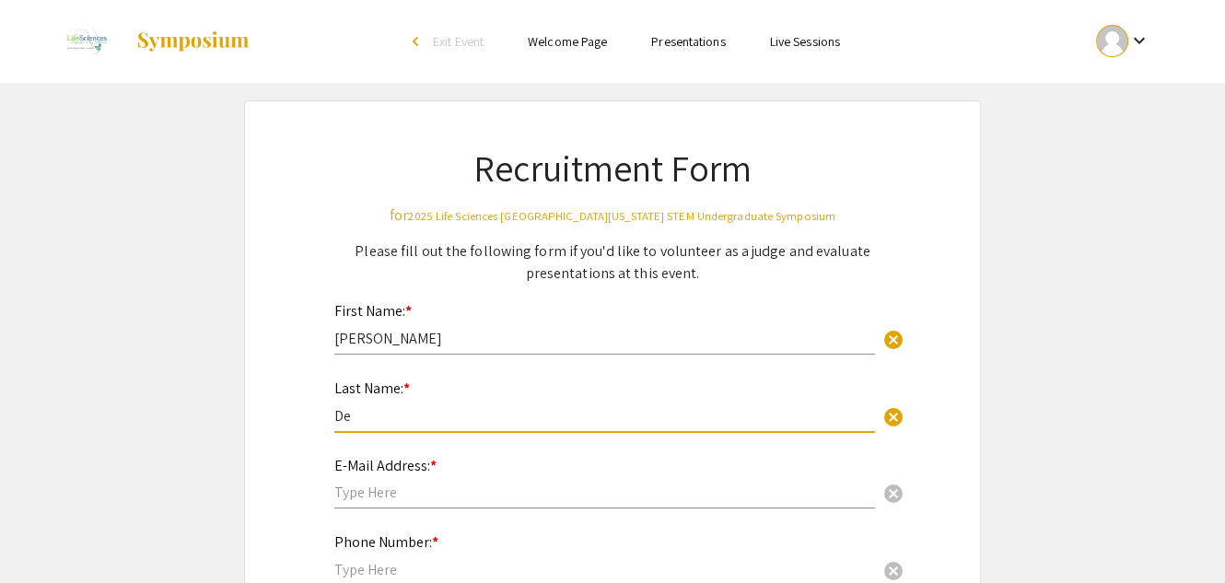
type input "De"
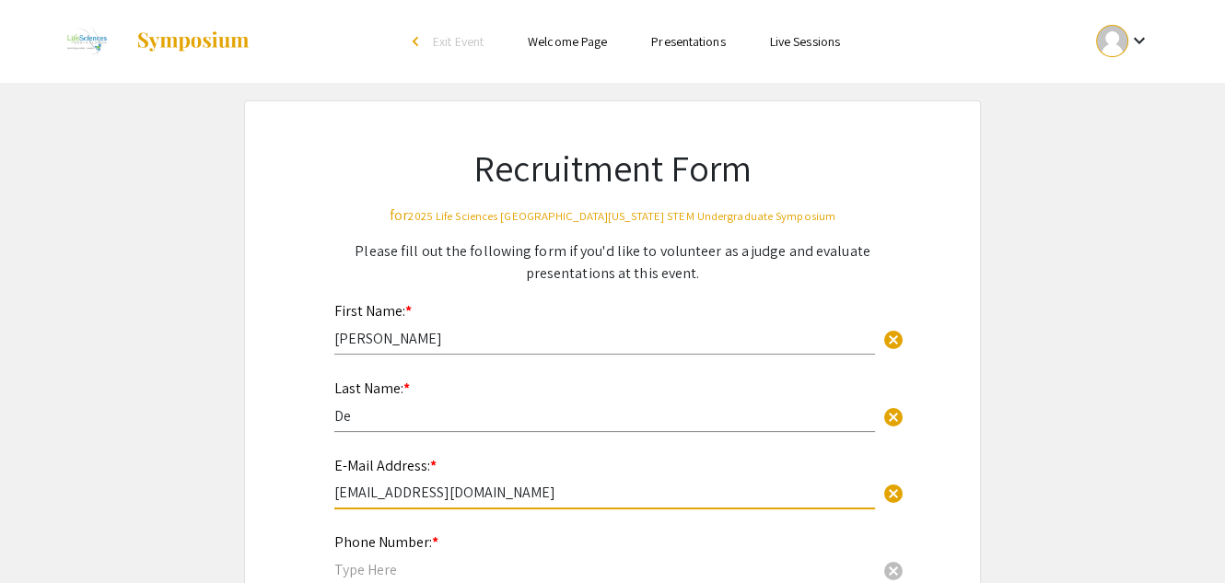
type input "[EMAIL_ADDRESS][DOMAIN_NAME]"
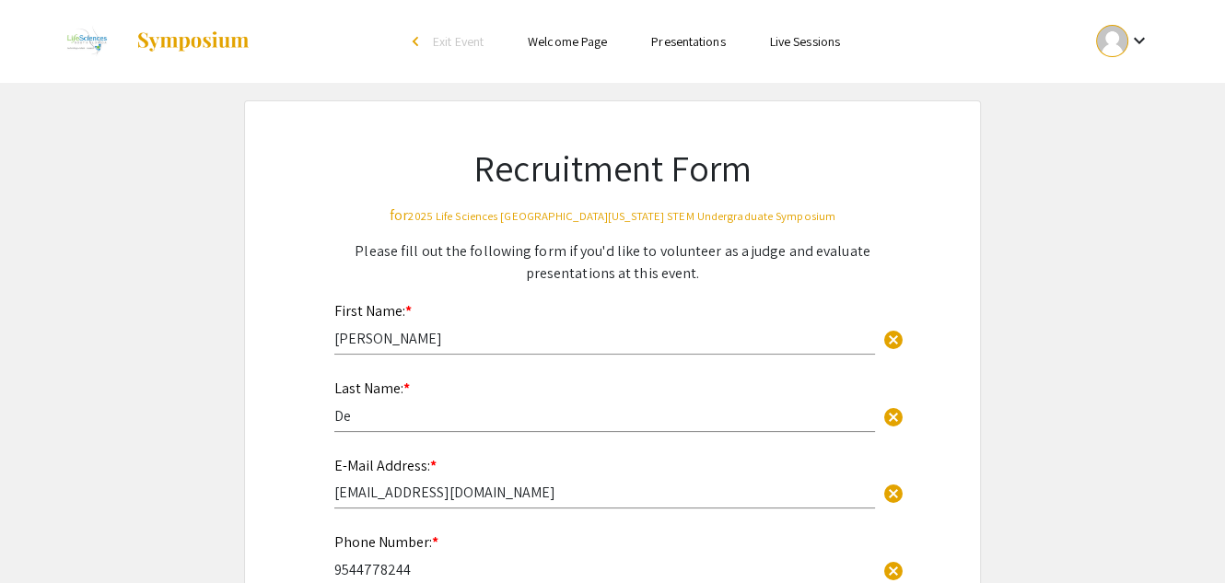
type input "9544778244"
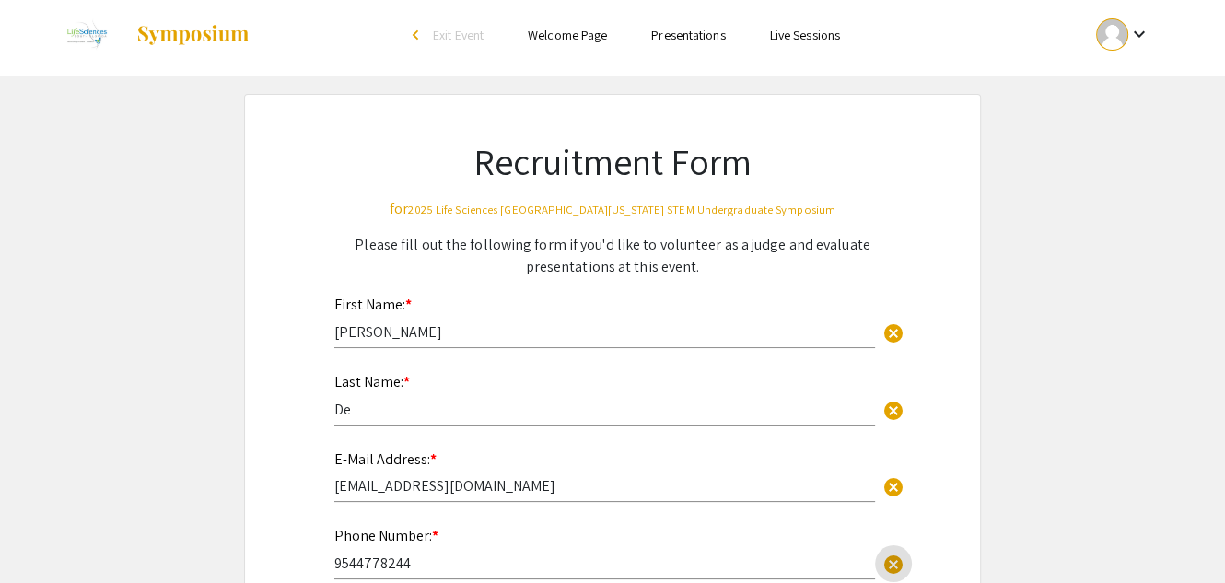
scroll to position [362, 0]
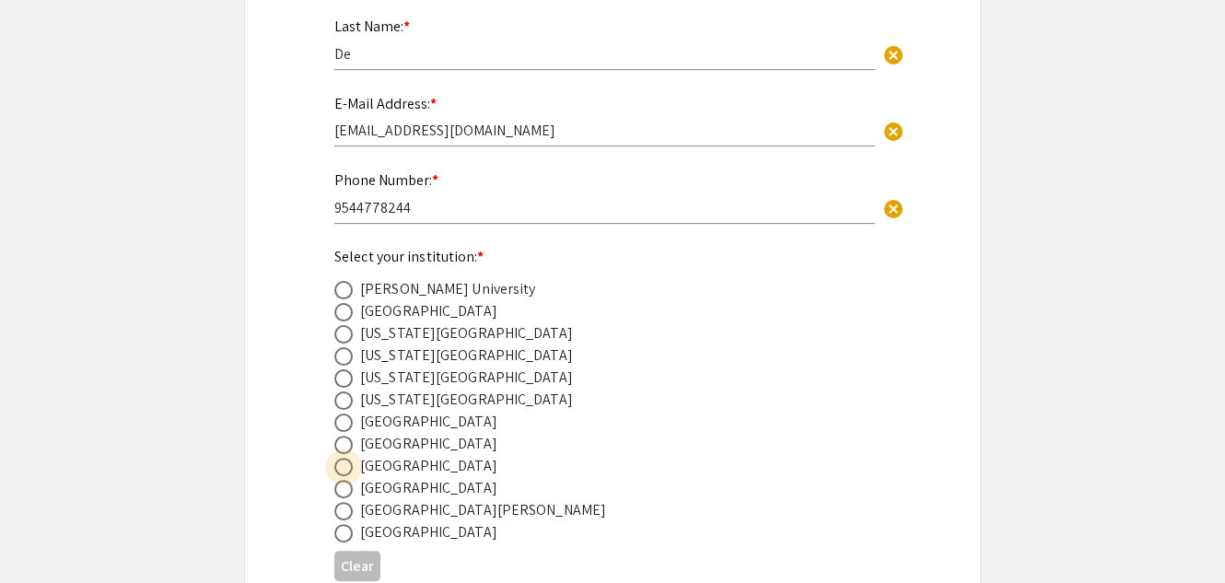
click at [341, 466] on span at bounding box center [343, 467] width 18 height 18
click at [341, 466] on input "radio" at bounding box center [343, 467] width 18 height 18
radio input "true"
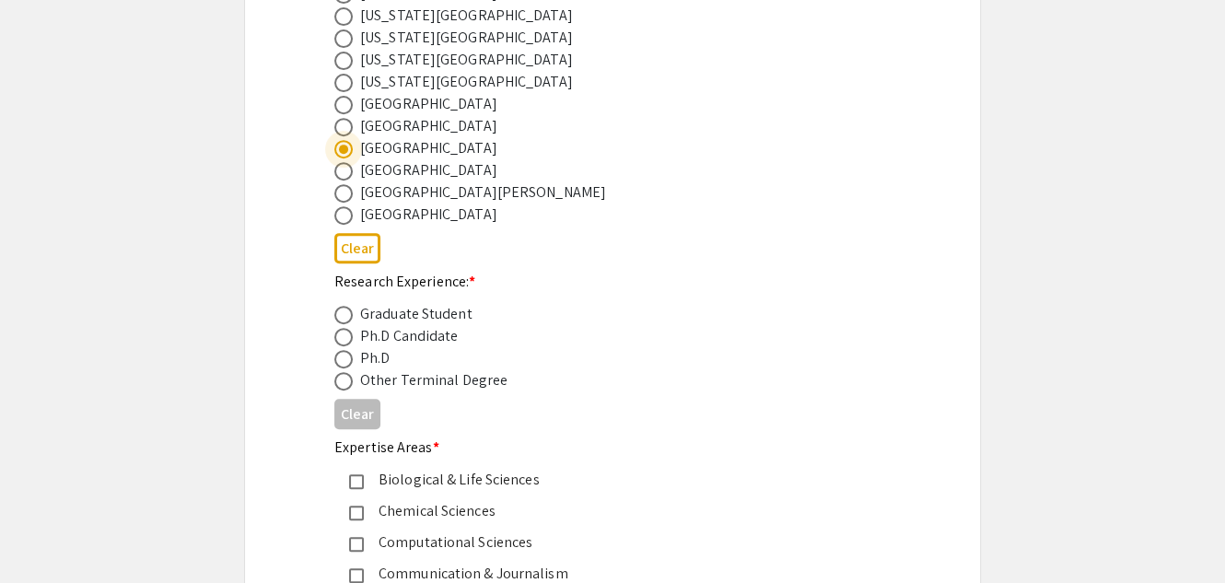
scroll to position [681, 0]
click at [341, 360] on span at bounding box center [343, 357] width 18 height 18
click at [341, 360] on input "radio" at bounding box center [343, 357] width 18 height 18
radio input "true"
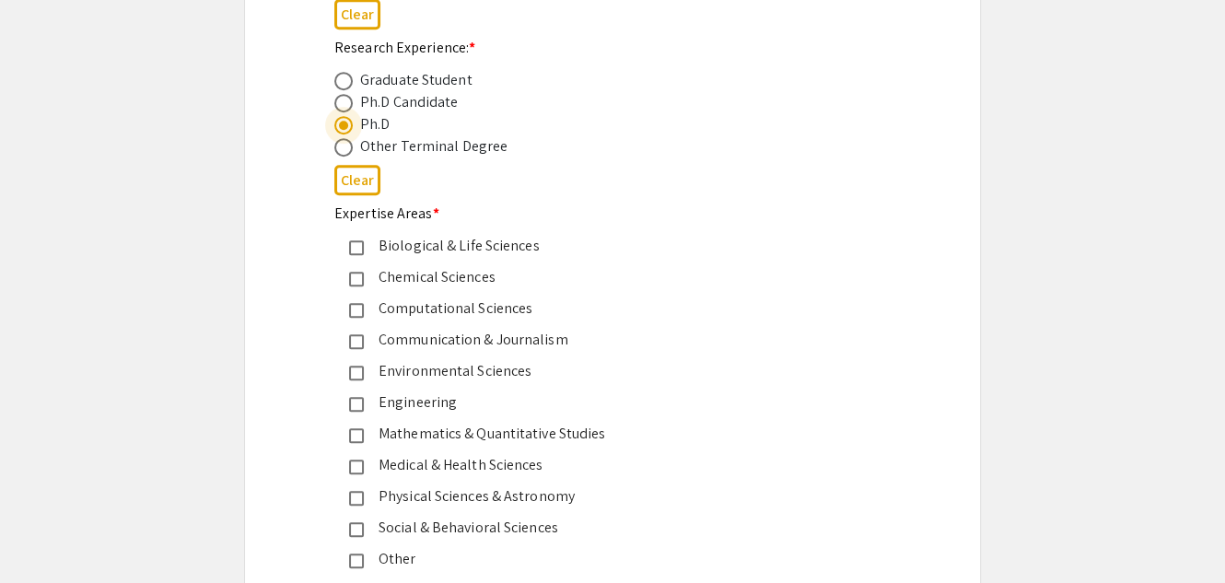
scroll to position [915, 0]
click at [356, 243] on mat-pseudo-checkbox at bounding box center [356, 245] width 15 height 15
click at [355, 465] on mat-pseudo-checkbox at bounding box center [356, 465] width 15 height 15
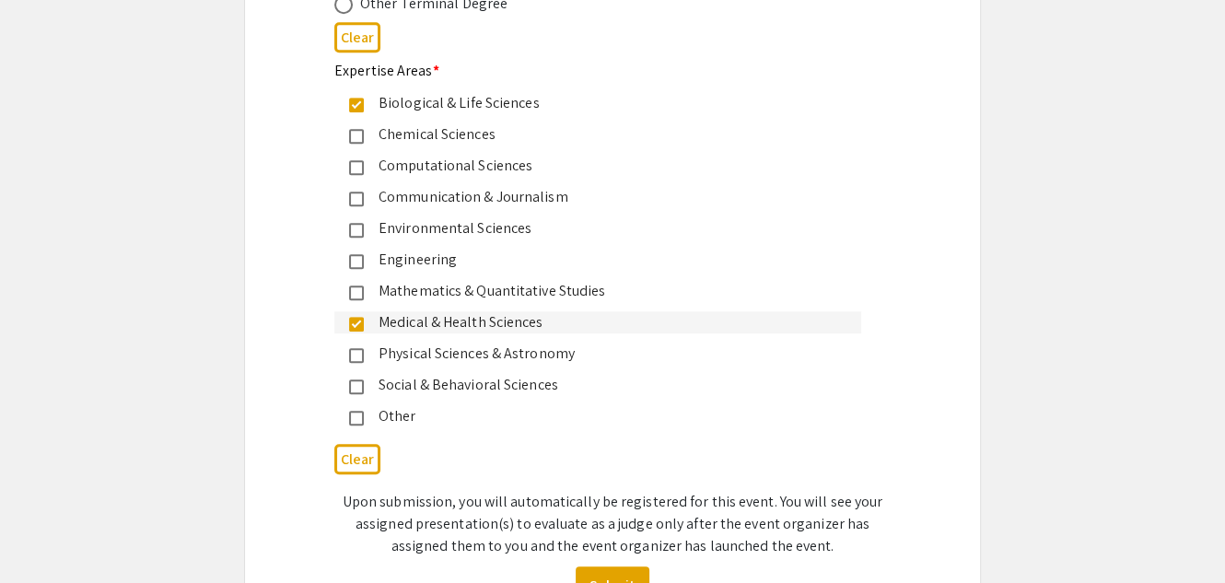
scroll to position [1057, 0]
click at [354, 416] on mat-pseudo-checkbox at bounding box center [356, 417] width 15 height 15
click at [354, 415] on mat-pseudo-checkbox at bounding box center [356, 417] width 15 height 15
click at [353, 418] on mat-pseudo-checkbox at bounding box center [356, 417] width 15 height 15
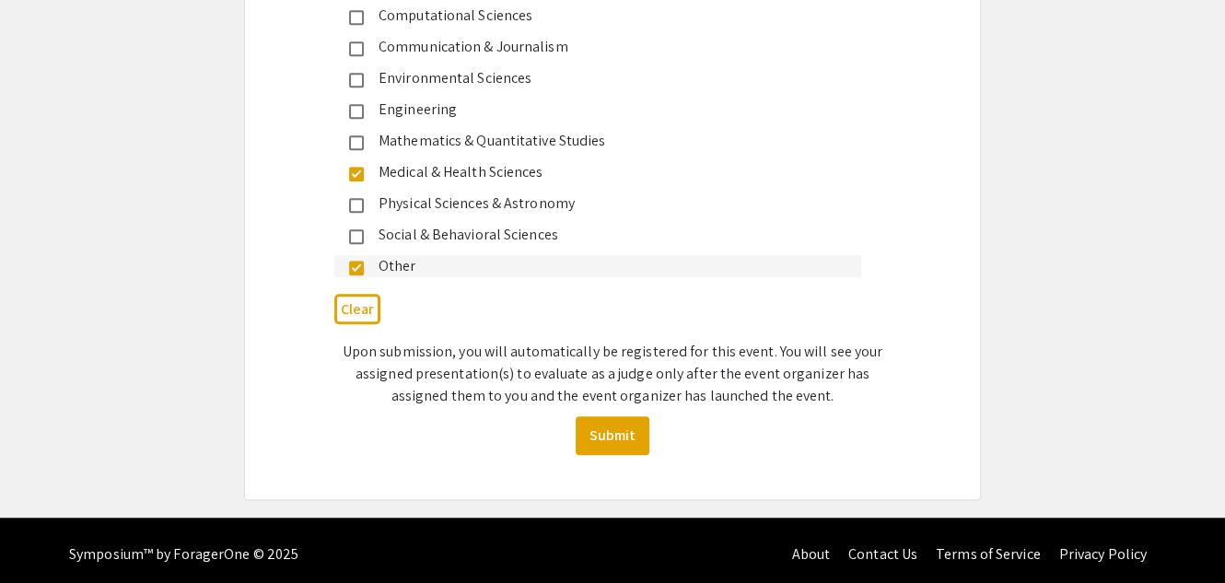
scroll to position [1214, 0]
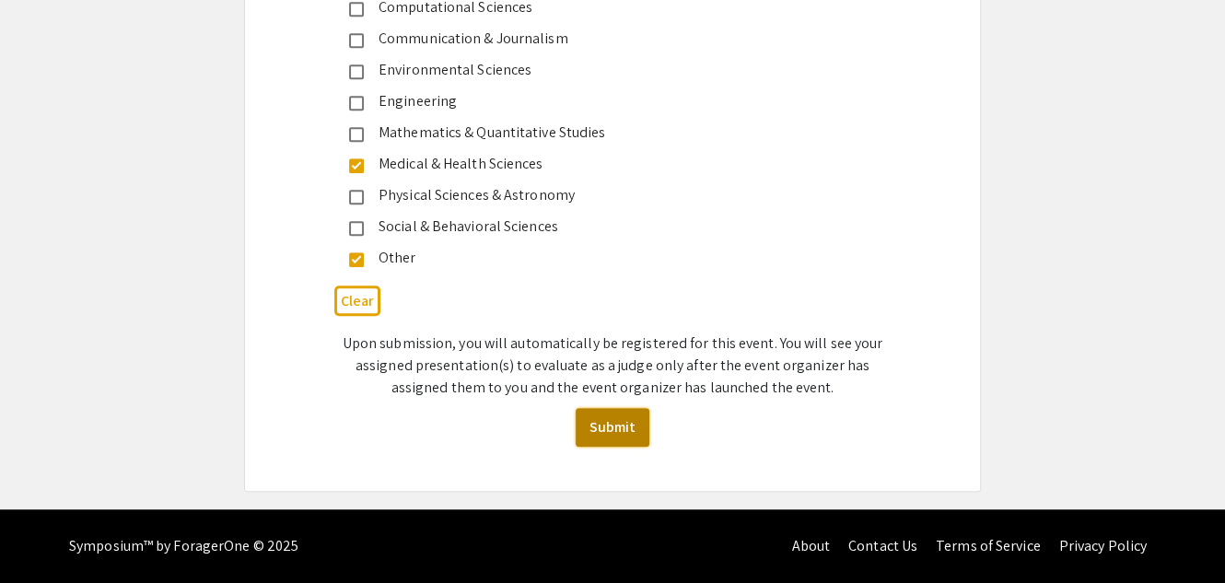
click at [589, 435] on button "Submit" at bounding box center [612, 427] width 74 height 39
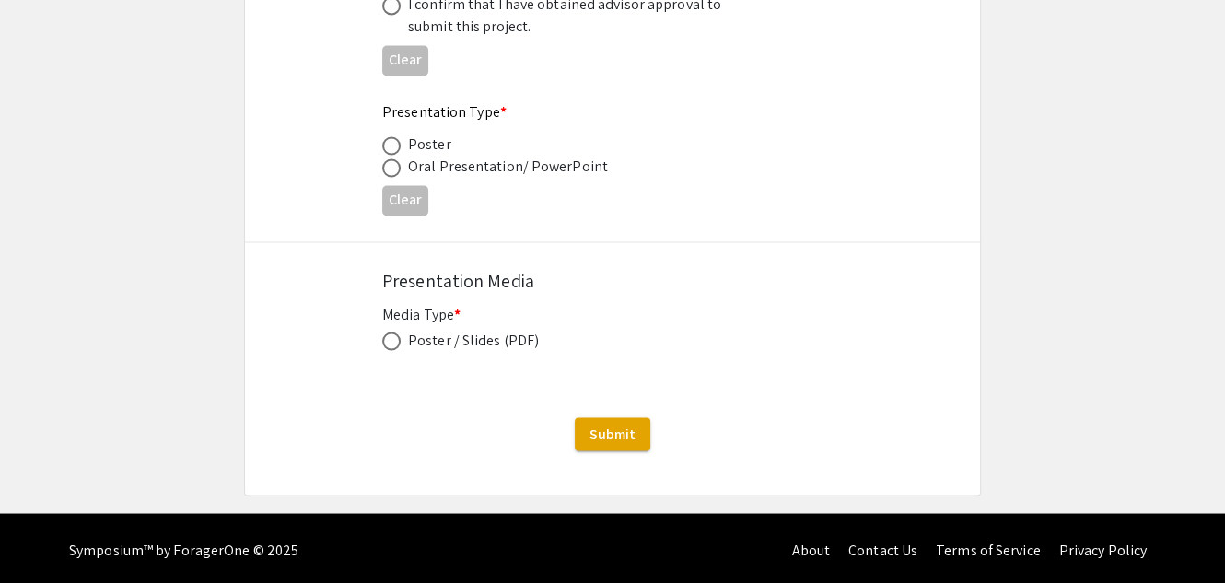
scroll to position [2929, 0]
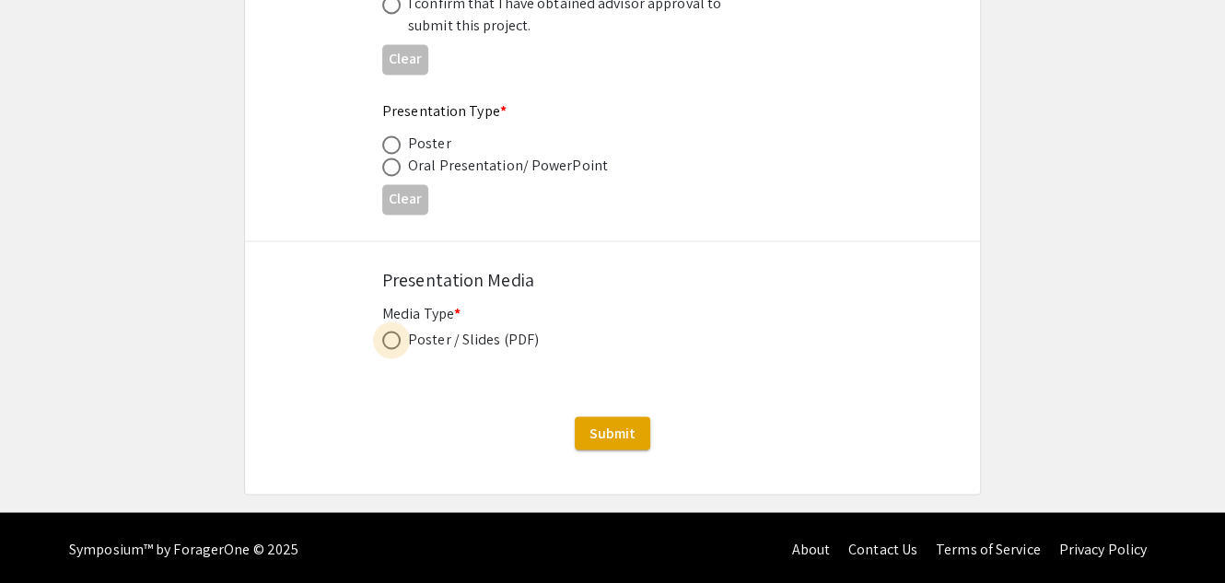
click at [382, 335] on span at bounding box center [391, 340] width 18 height 18
click at [382, 335] on input "radio" at bounding box center [391, 340] width 18 height 18
radio input "true"
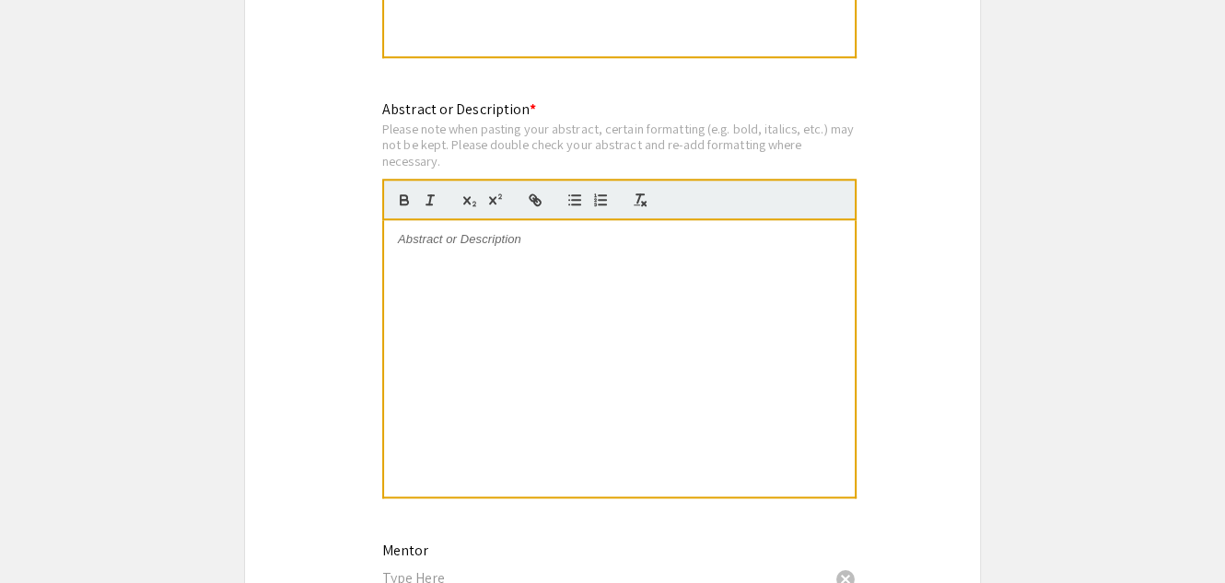
scroll to position [1793, 0]
